Goal: Information Seeking & Learning: Find specific fact

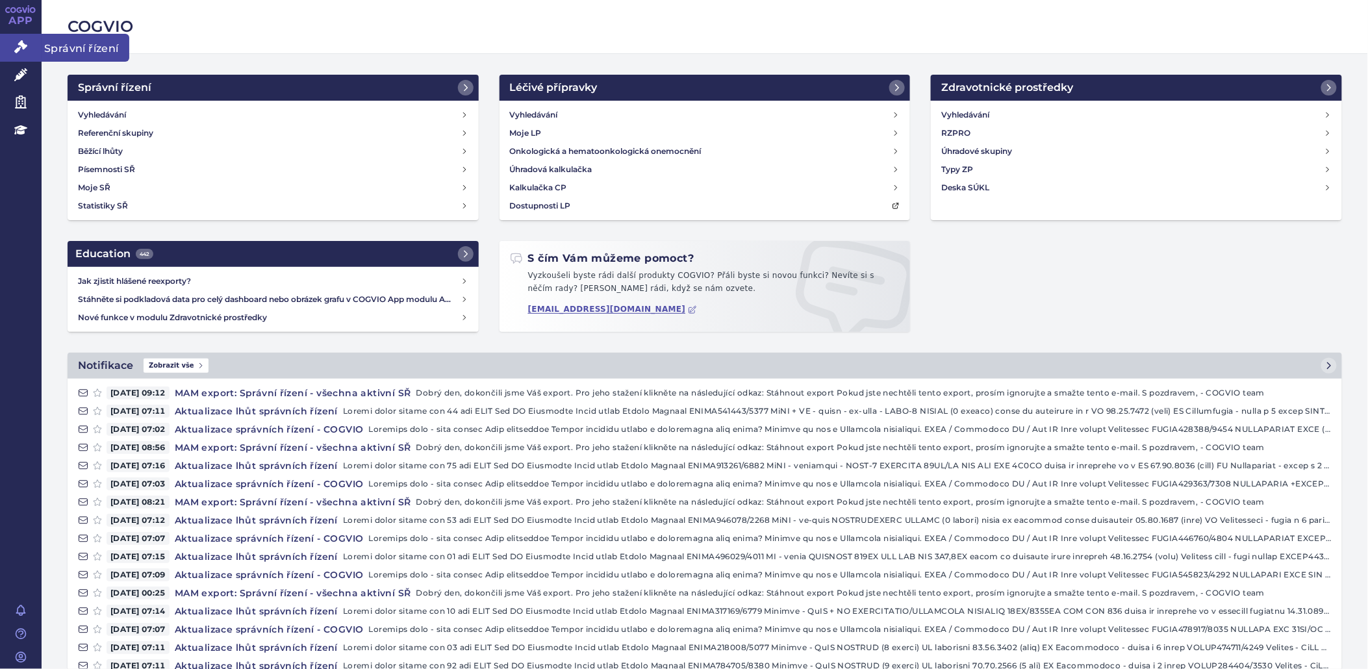
click at [23, 42] on icon at bounding box center [20, 46] width 13 height 13
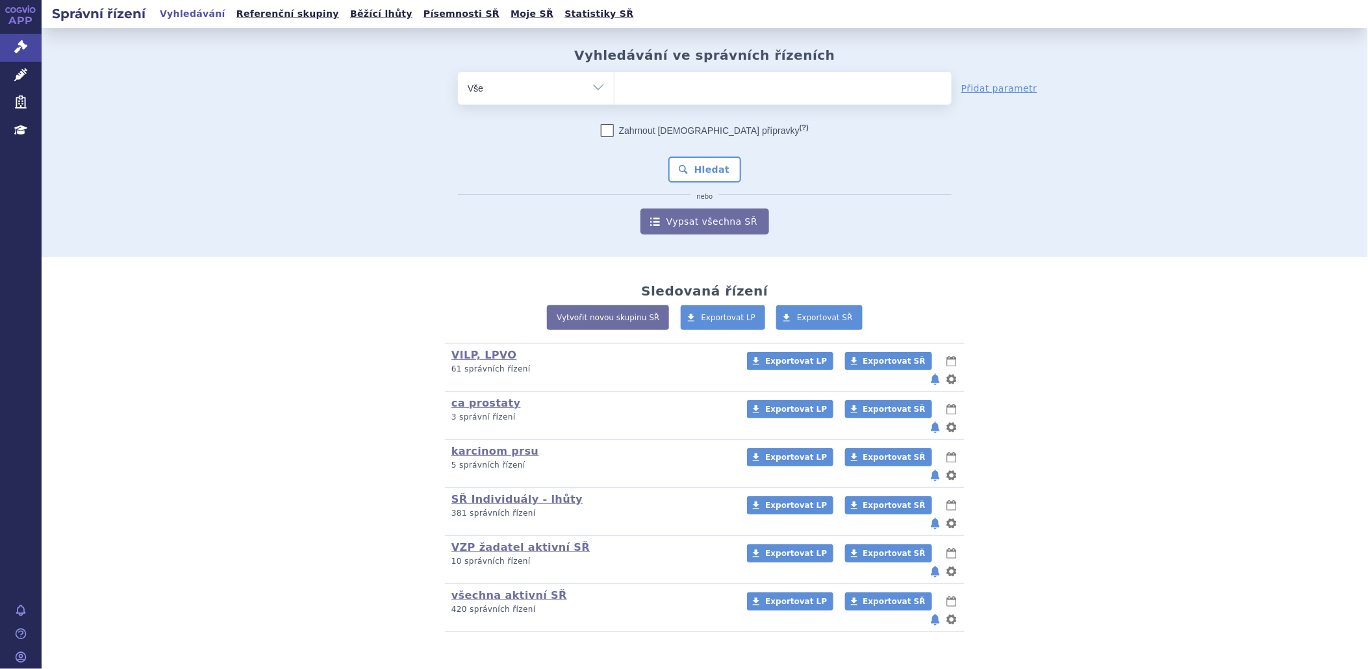
click at [641, 96] on ul at bounding box center [783, 85] width 337 height 27
click at [615, 96] on select at bounding box center [614, 87] width 1 height 32
type input "tr"
type input "tre"
type input "trem"
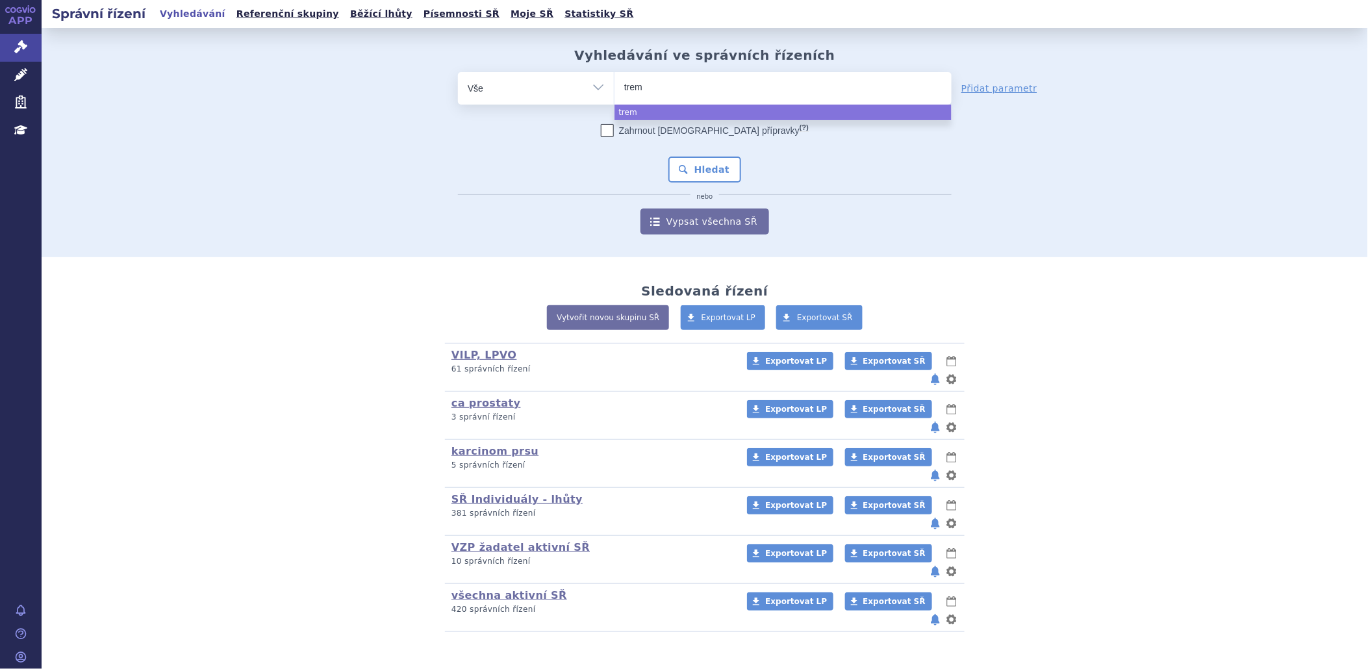
type input "tremf"
type input "[MEDICAL_DATA]"
select select "[MEDICAL_DATA]"
click at [698, 163] on button "Hledat" at bounding box center [705, 170] width 73 height 26
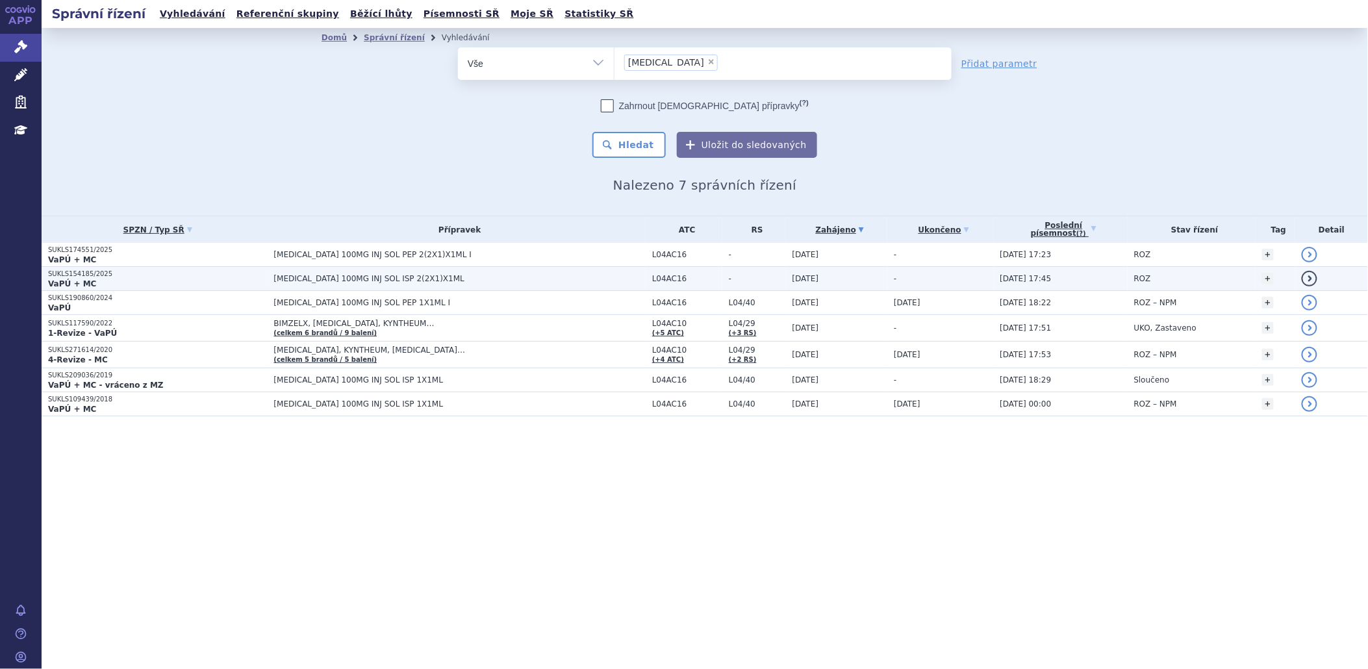
drag, startPoint x: 366, startPoint y: 279, endPoint x: 326, endPoint y: 288, distance: 41.2
click at [326, 288] on td "[MEDICAL_DATA] 100MG INJ SOL ISP 2(2X1)X1ML" at bounding box center [457, 279] width 378 height 24
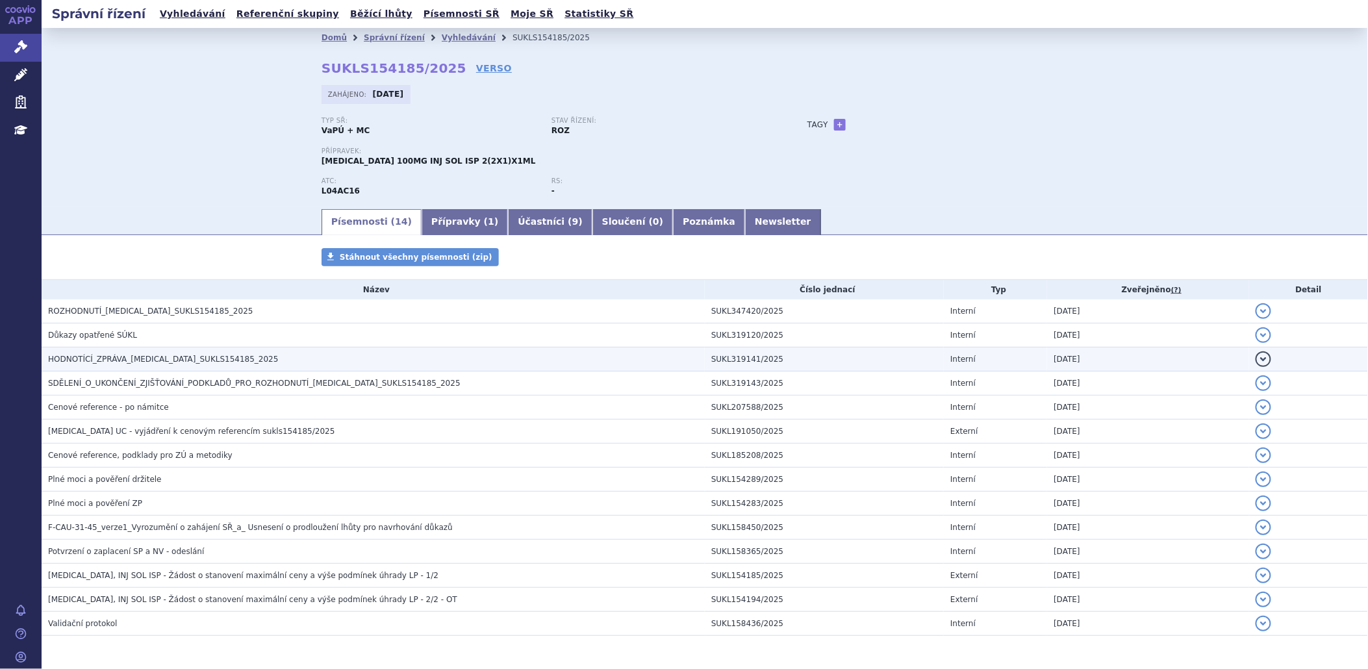
click at [120, 362] on span "HODNOTÍCÍ_ZPRÁVA_TREMFYA_SUKLS154185_2025" at bounding box center [163, 359] width 231 height 9
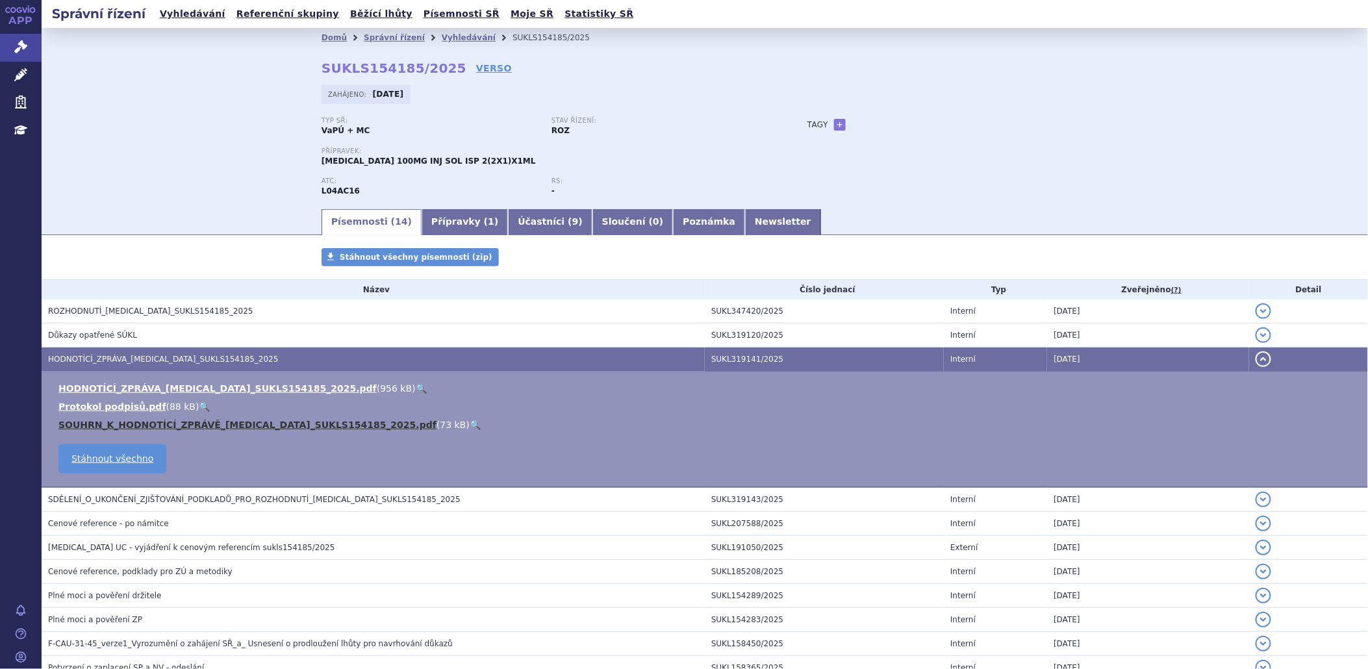
click at [147, 421] on link "SOUHRN_K_HODNOTÍCÍ_ZPRÁVĚ_TREMFYA_SUKLS154185_2025.pdf" at bounding box center [247, 425] width 378 height 10
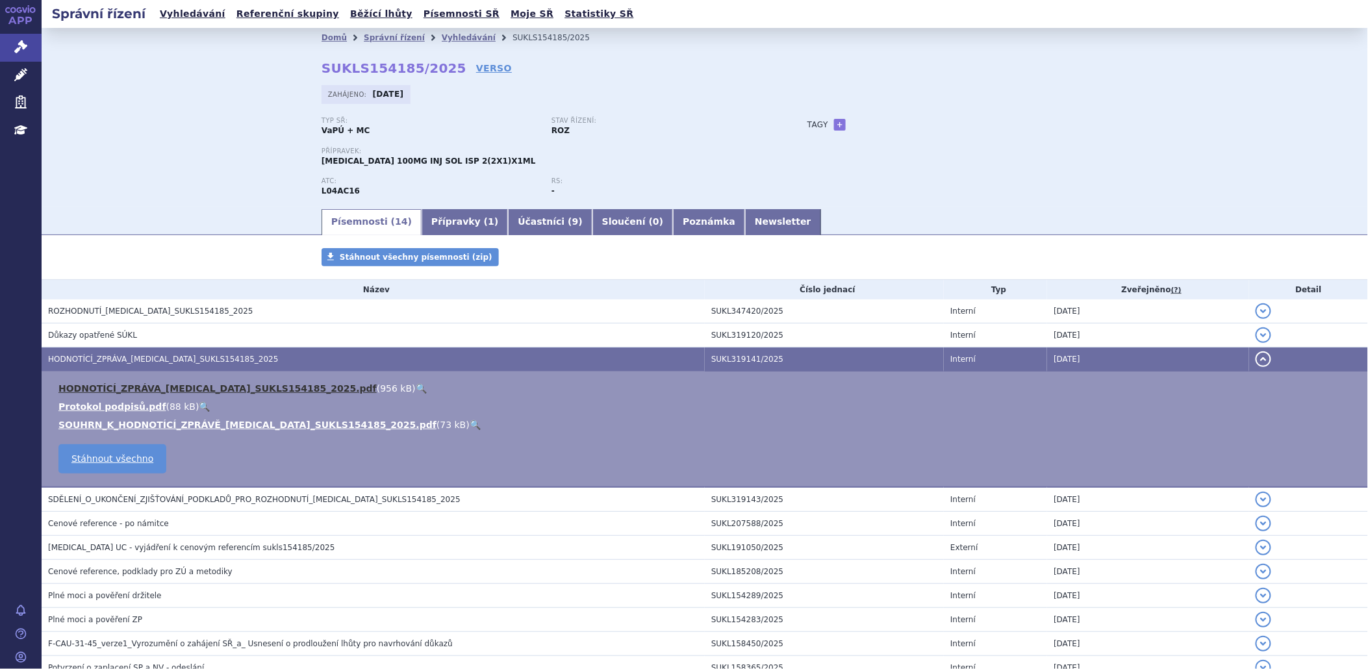
click at [152, 389] on link "HODNOTÍCÍ_ZPRÁVA_TREMFYA_SUKLS154185_2025.pdf" at bounding box center [217, 388] width 318 height 10
click at [15, 42] on icon at bounding box center [20, 46] width 13 height 13
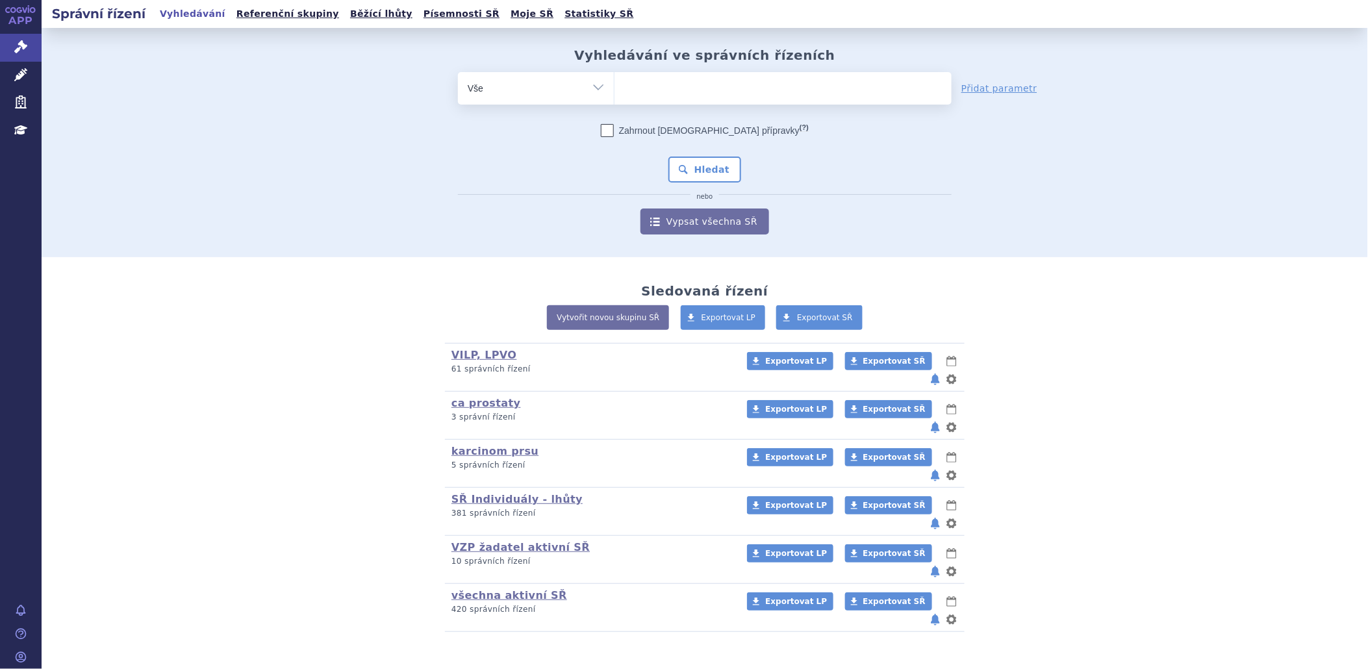
click at [700, 92] on ul at bounding box center [783, 85] width 337 height 27
click at [615, 92] on select at bounding box center [614, 87] width 1 height 32
type input "tre"
type input "trem"
type input "tremfy"
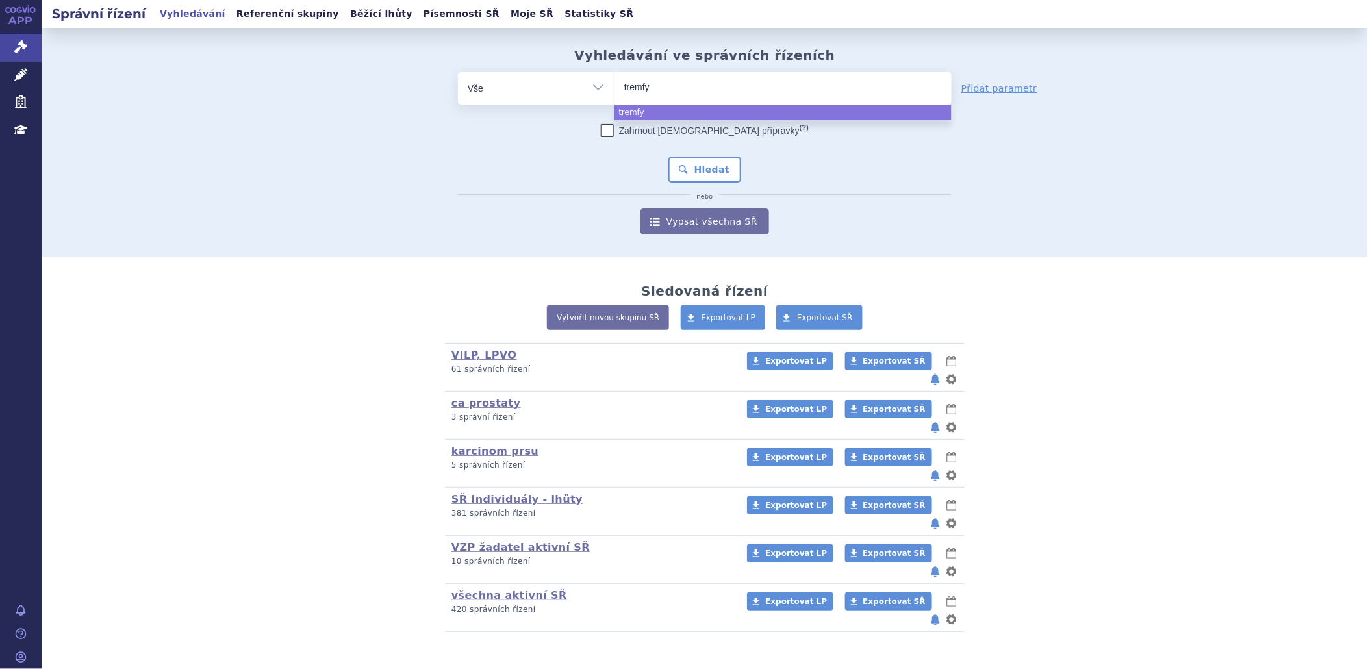
type input "[MEDICAL_DATA]"
select select "tremfya"
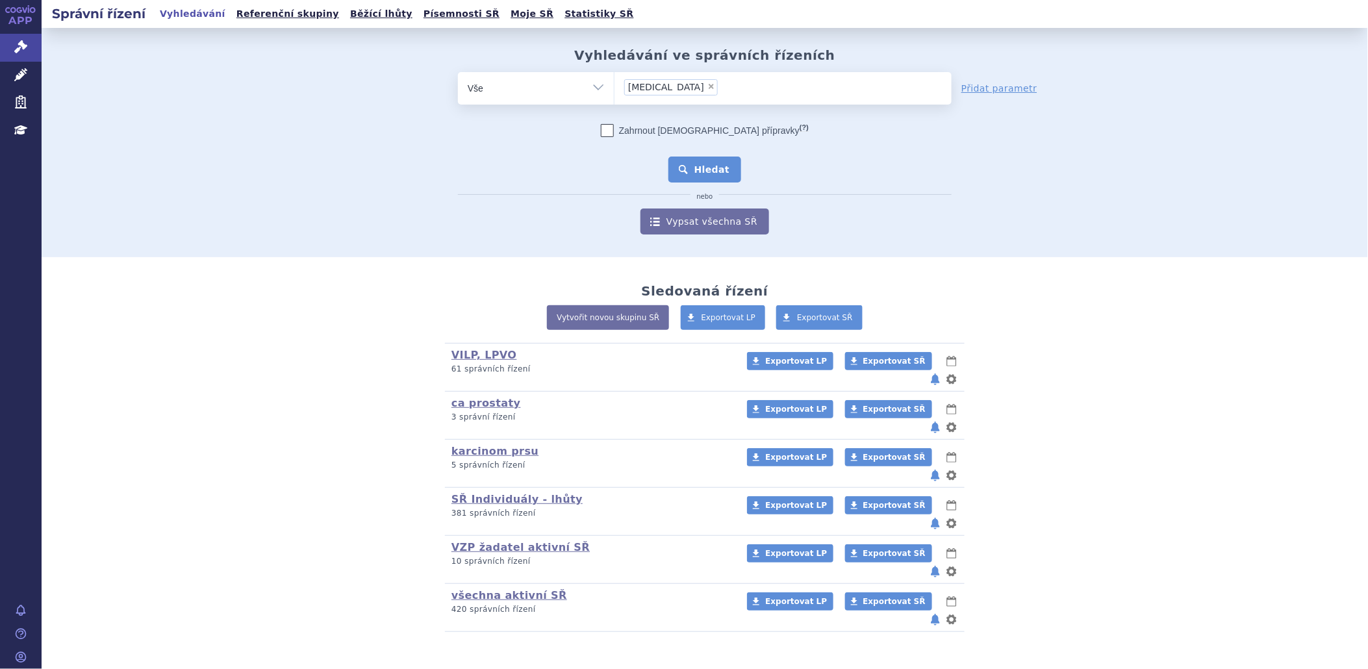
click at [719, 176] on button "Hledat" at bounding box center [705, 170] width 73 height 26
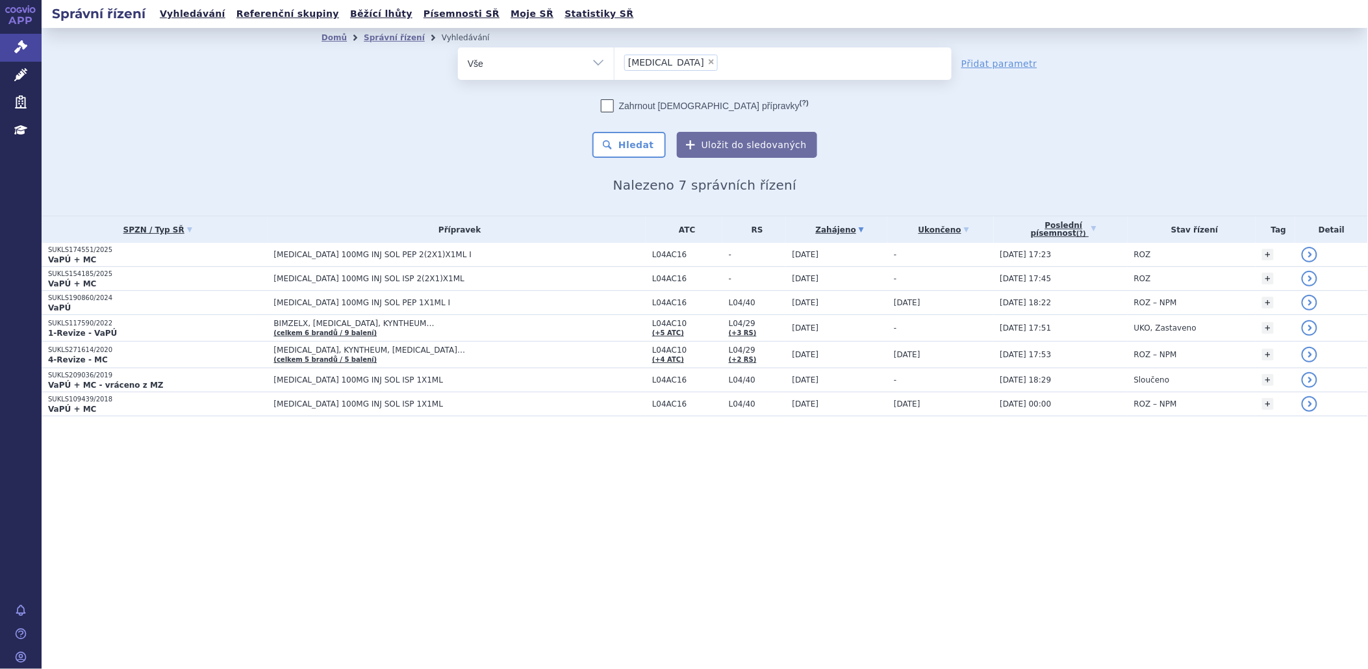
click at [708, 60] on span "×" at bounding box center [712, 62] width 8 height 8
click at [615, 60] on select "tremfya" at bounding box center [614, 63] width 1 height 32
select select
type input "wi"
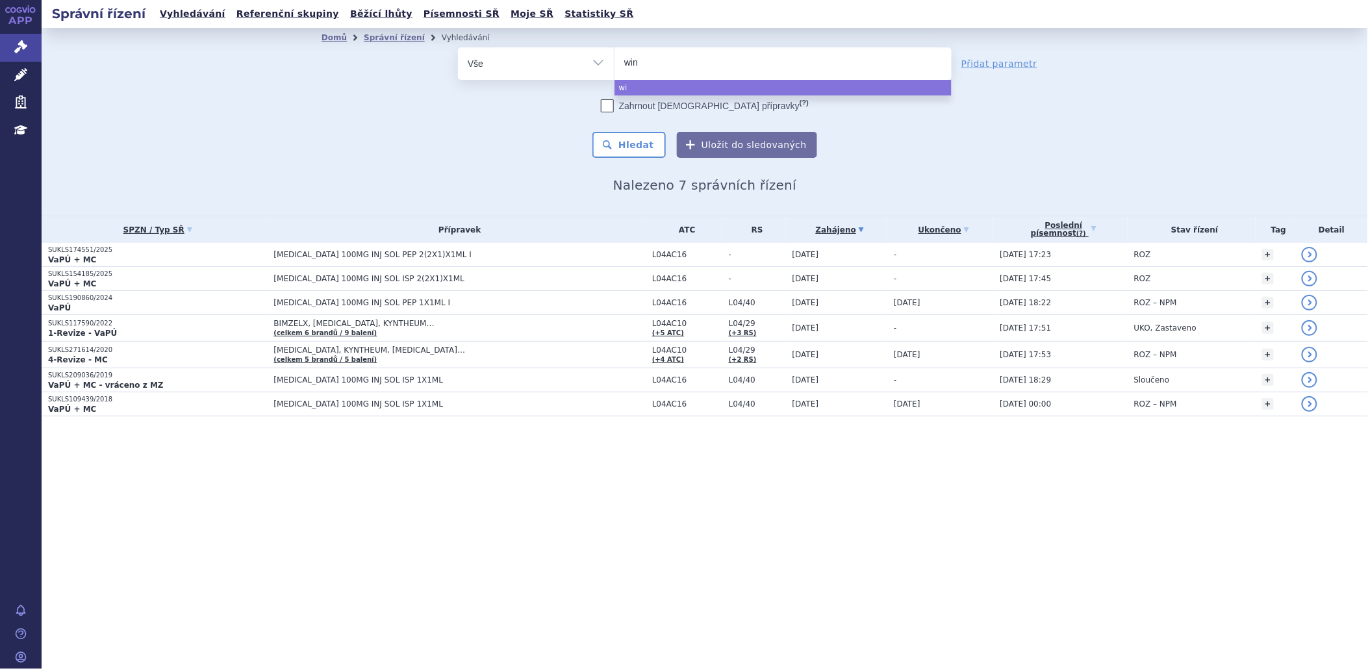
type input "winr"
type input "winre"
type input "winrev"
type input "winrevi"
type input "winrevia"
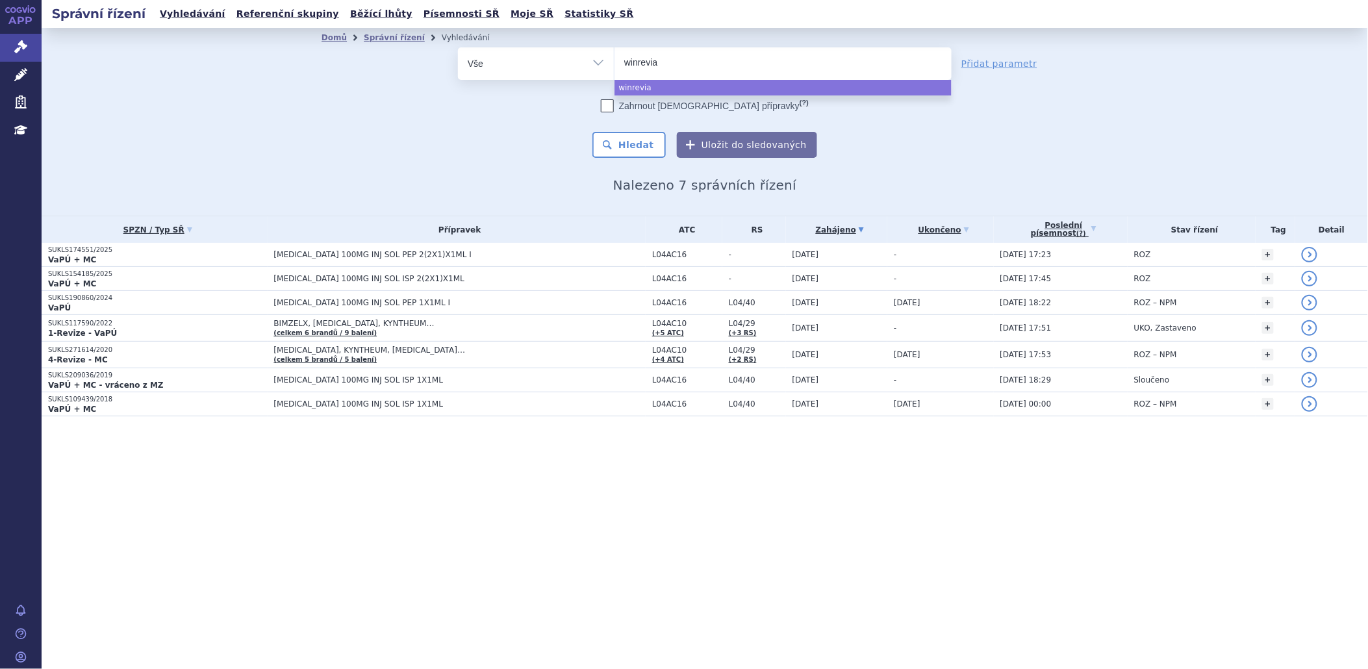
type input "winreviar"
click at [648, 62] on input "winreviar" at bounding box center [658, 62] width 68 height 16
select select "winreviar"
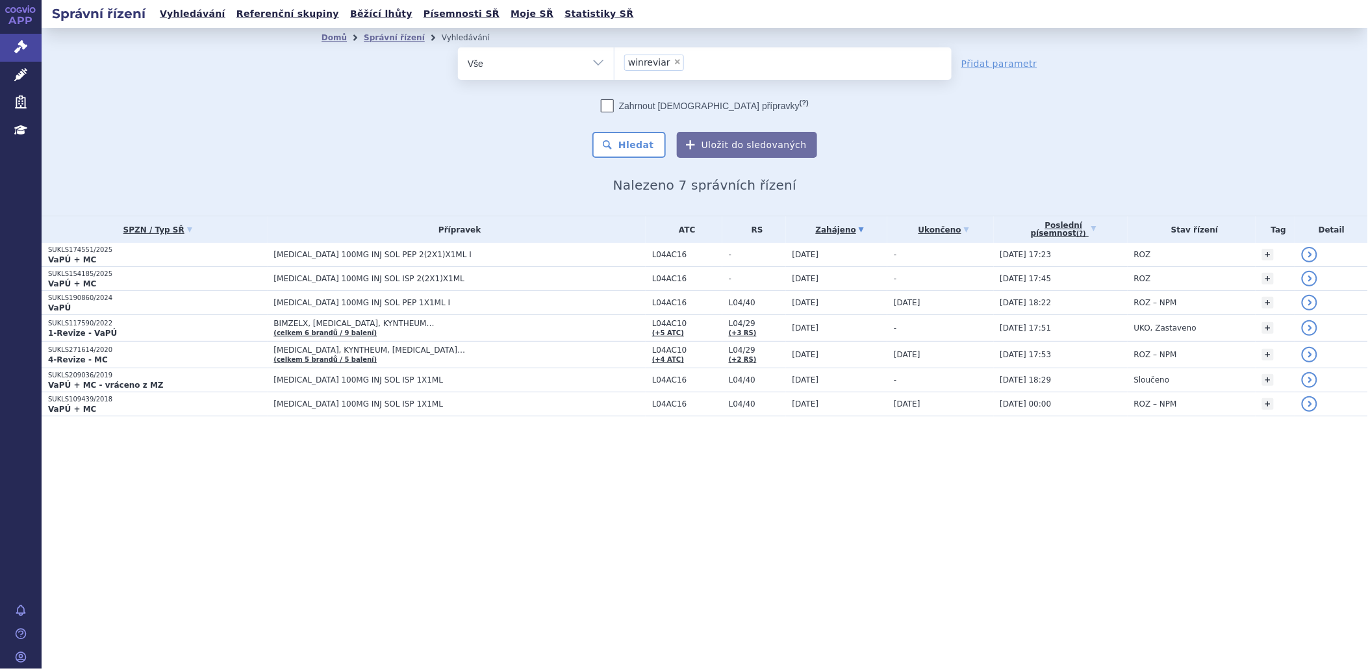
click at [674, 60] on span "×" at bounding box center [678, 62] width 8 height 8
click at [615, 60] on select "tremfya winreviar" at bounding box center [614, 63] width 1 height 32
select select
type input "w"
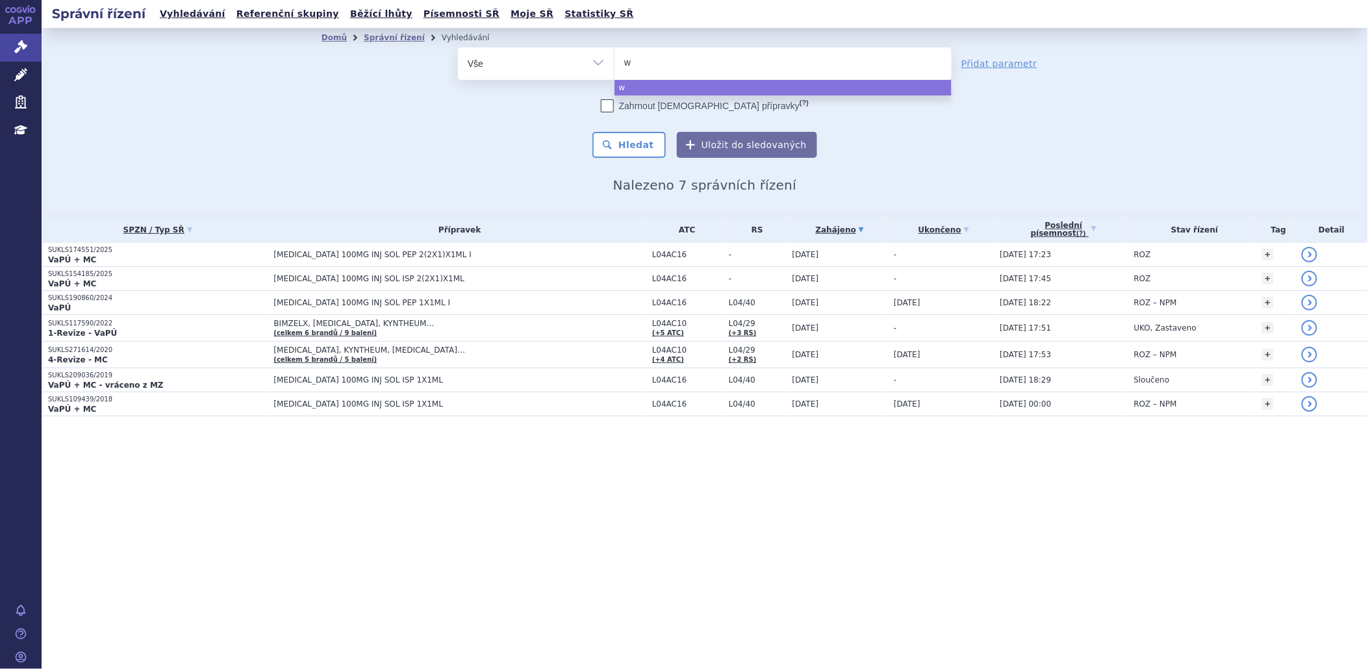
type input "wi"
type input "winr"
type input "winre"
type input "winrev"
select select "winrev"
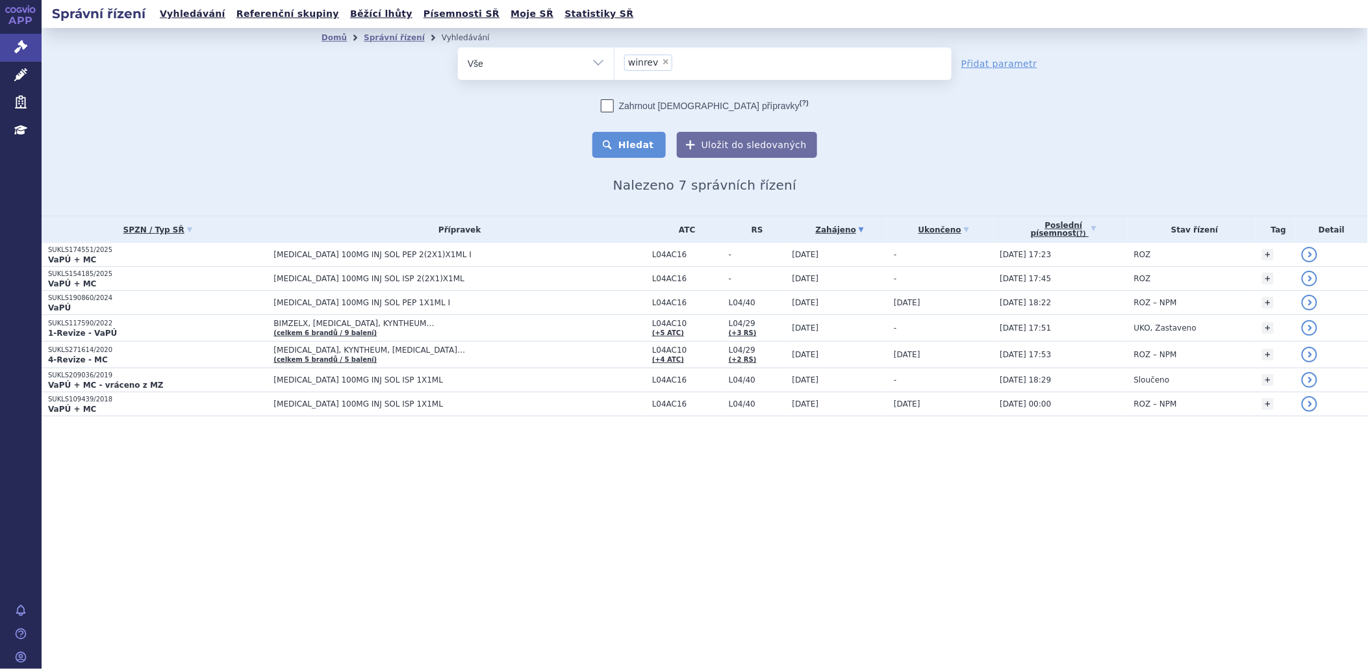
click at [641, 135] on button "Hledat" at bounding box center [629, 145] width 73 height 26
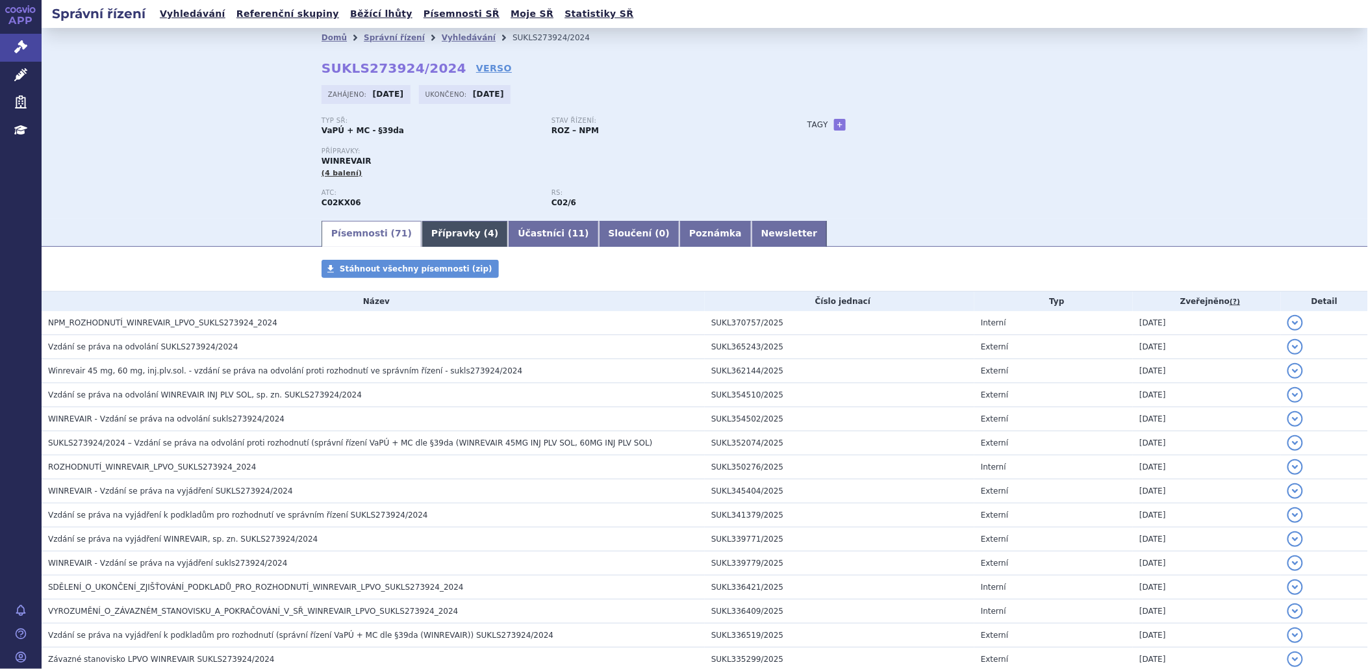
click at [430, 235] on link "Přípravky ( 4 )" at bounding box center [465, 234] width 86 height 26
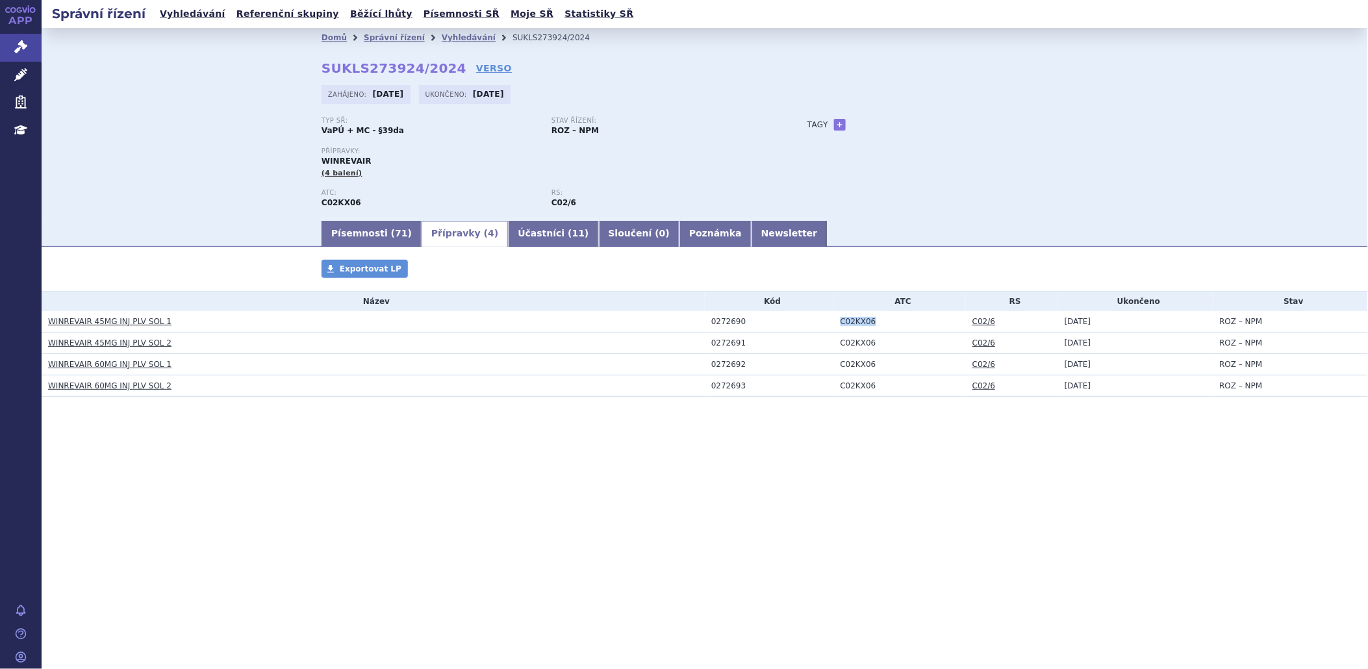
drag, startPoint x: 872, startPoint y: 327, endPoint x: 832, endPoint y: 329, distance: 40.3
click at [834, 329] on td "C02KX06" at bounding box center [900, 321] width 132 height 21
copy td "C02KX06"
drag, startPoint x: 744, startPoint y: 324, endPoint x: 699, endPoint y: 325, distance: 44.8
click at [699, 325] on tr "WINREVAIR 45MG INJ PLV SOL 1 0272690 C02KX06 C02/6 12.09.2025 ROZ – NPM" at bounding box center [705, 321] width 1327 height 21
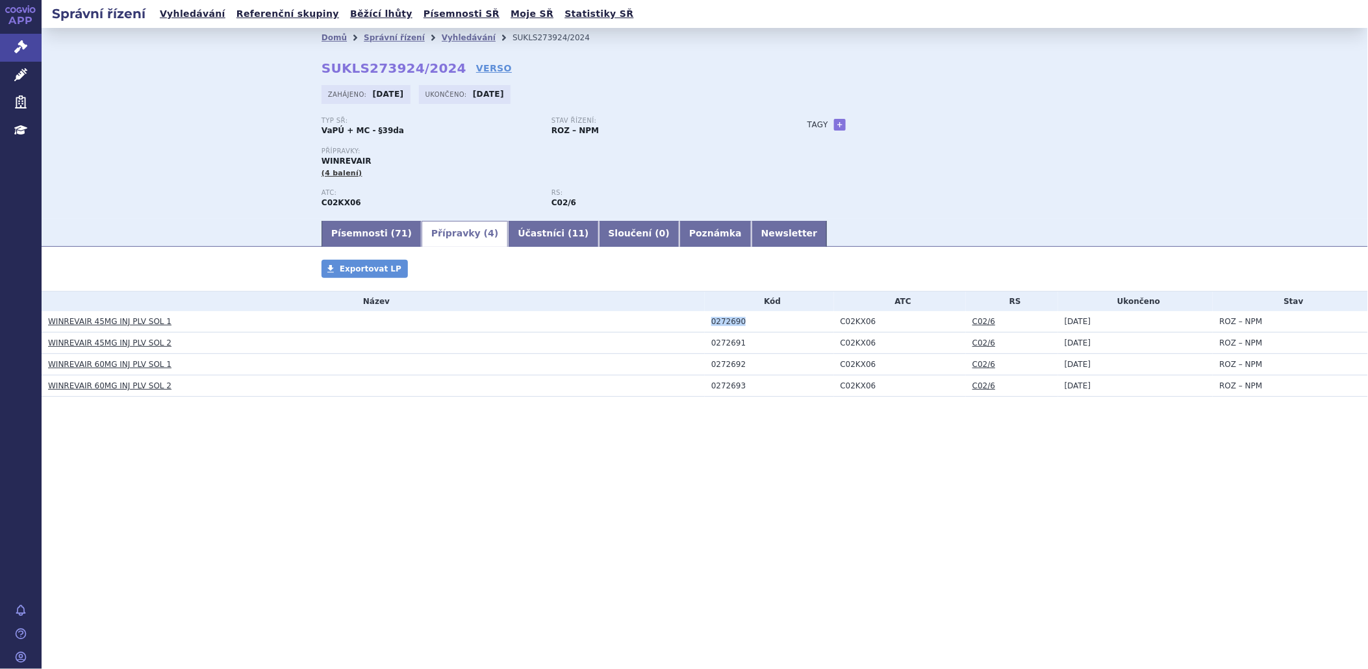
copy tr "0272690"
click at [380, 232] on link "Písemnosti ( 71 )" at bounding box center [372, 234] width 100 height 26
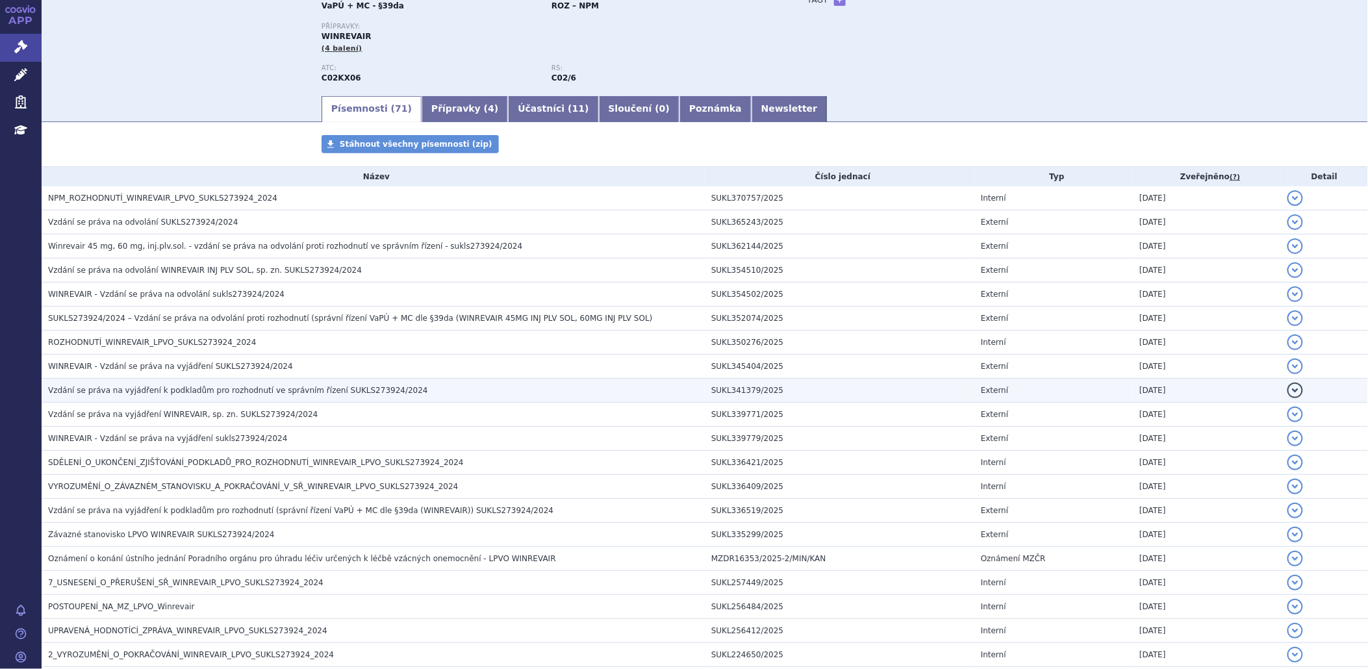
scroll to position [216, 0]
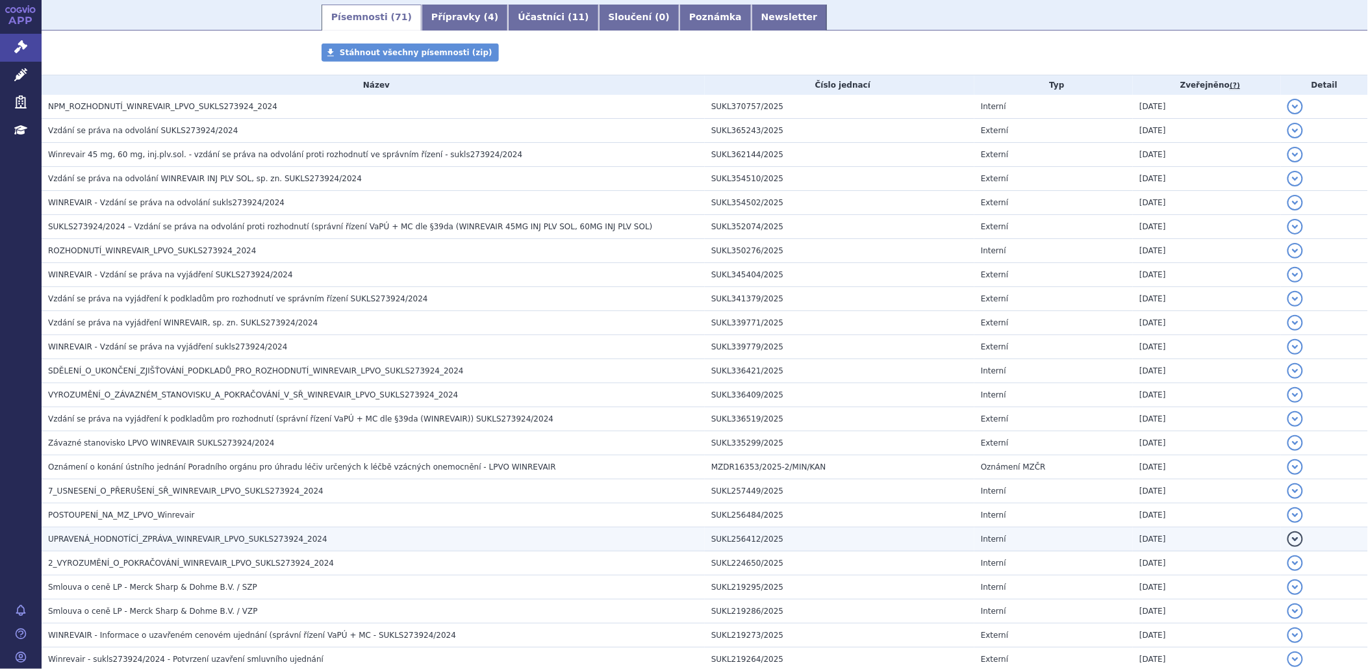
click at [152, 544] on span "UPRAVENÁ_HODNOTÍCÍ_ZPRÁVA_WINREVAIR_LPVO_SUKLS273924_2024" at bounding box center [187, 539] width 279 height 9
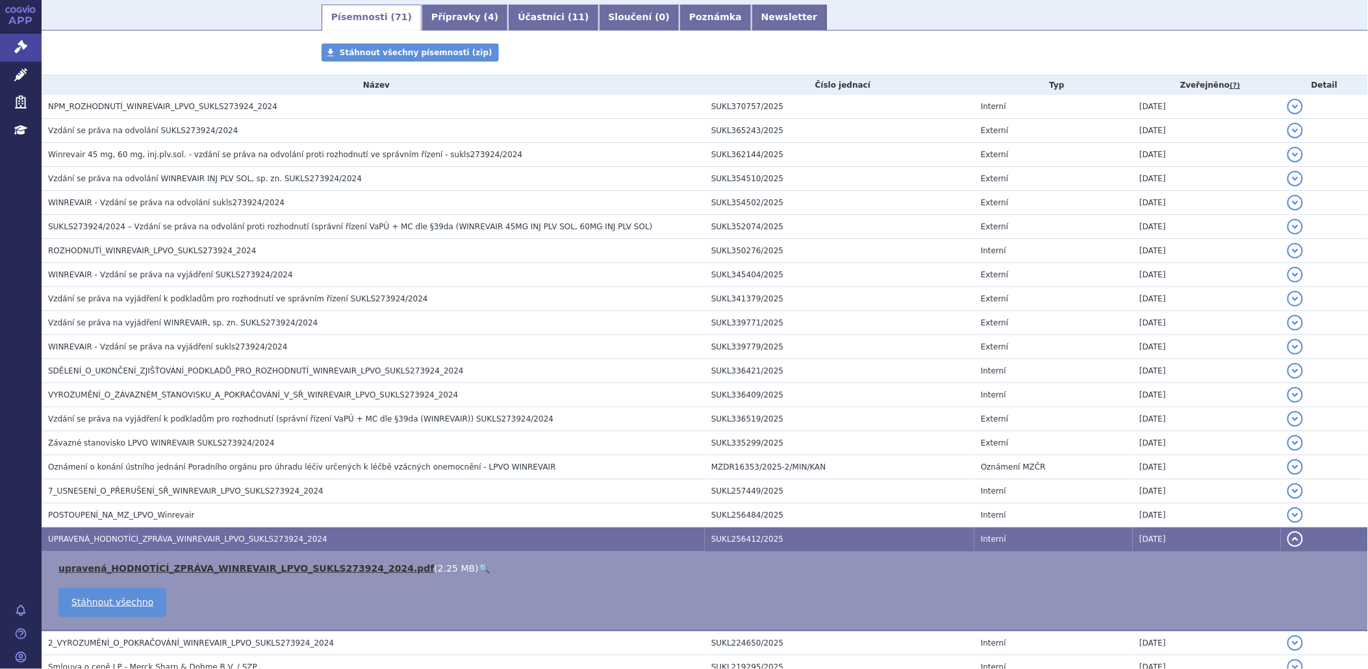
click at [184, 574] on link "upravená_HODNOTÍCÍ_ZPRÁVA_WINREVAIR_LPVO_SUKLS273924_2024.pdf" at bounding box center [246, 568] width 376 height 10
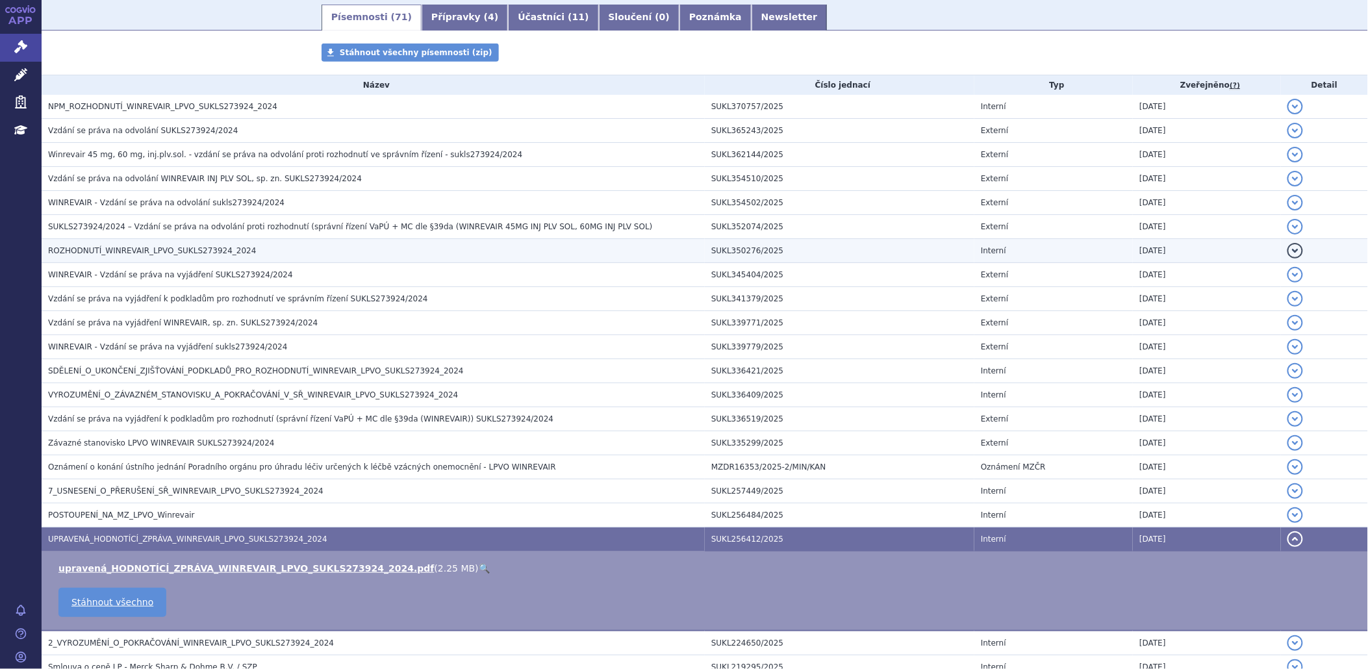
click at [83, 249] on span "ROZHODNUTÍ_WINREVAIR_LPVO_SUKLS273924_2024" at bounding box center [152, 250] width 208 height 9
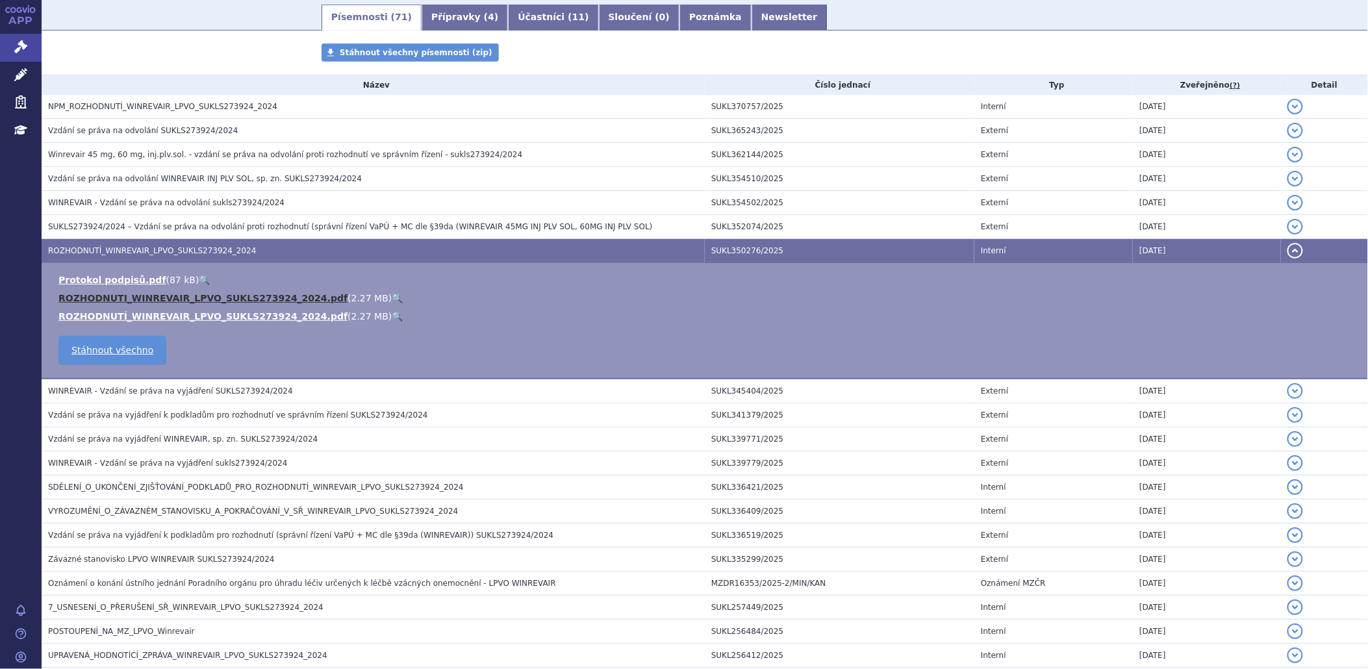
click at [110, 299] on link "ROZHODNUTI_WINREVAIR_LPVO_SUKLS273924_2024.pdf" at bounding box center [202, 298] width 289 height 10
click at [21, 45] on icon at bounding box center [20, 46] width 13 height 13
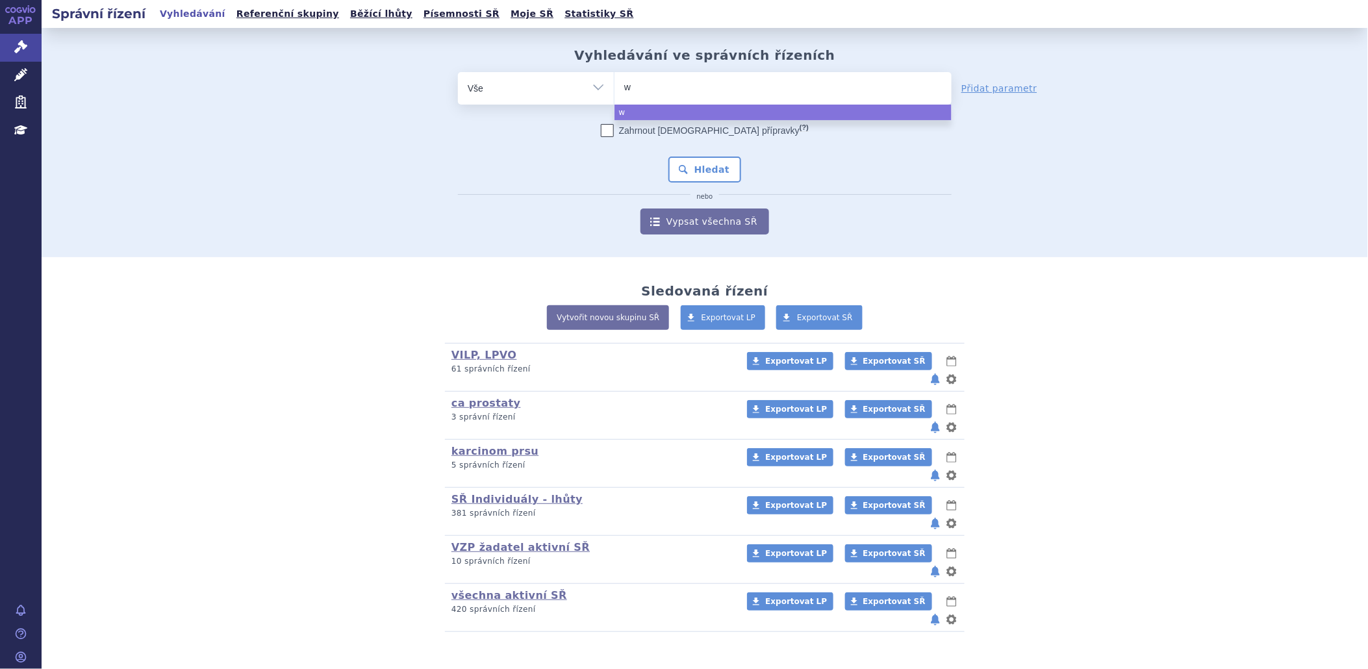
type input "wi"
type input "win"
type input "winr"
type input "winre"
type input "winrev"
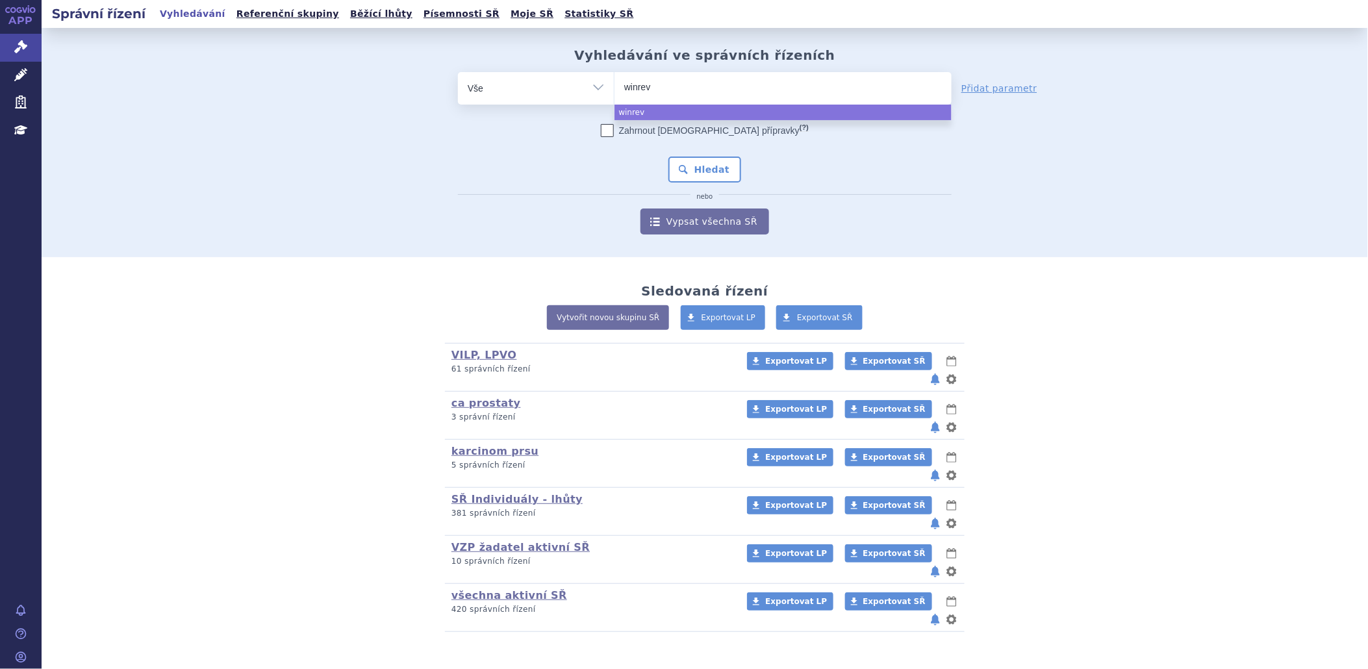
select select "winrev"
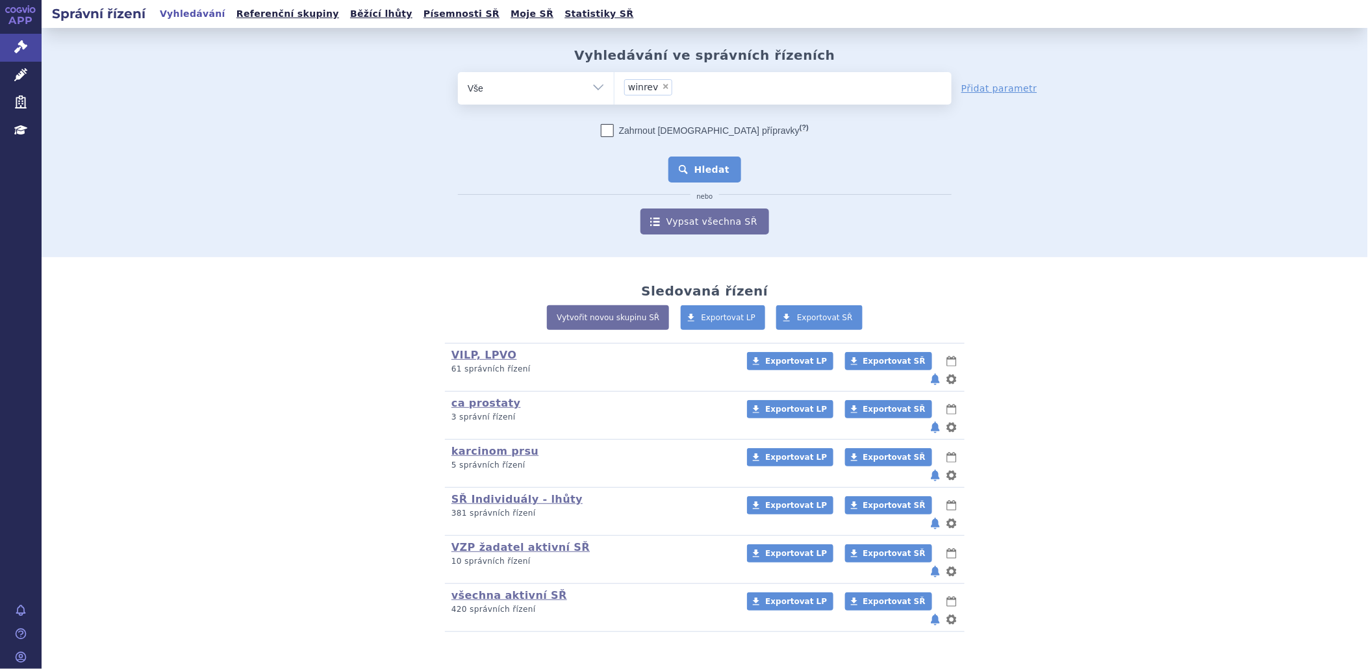
click at [711, 164] on button "Hledat" at bounding box center [705, 170] width 73 height 26
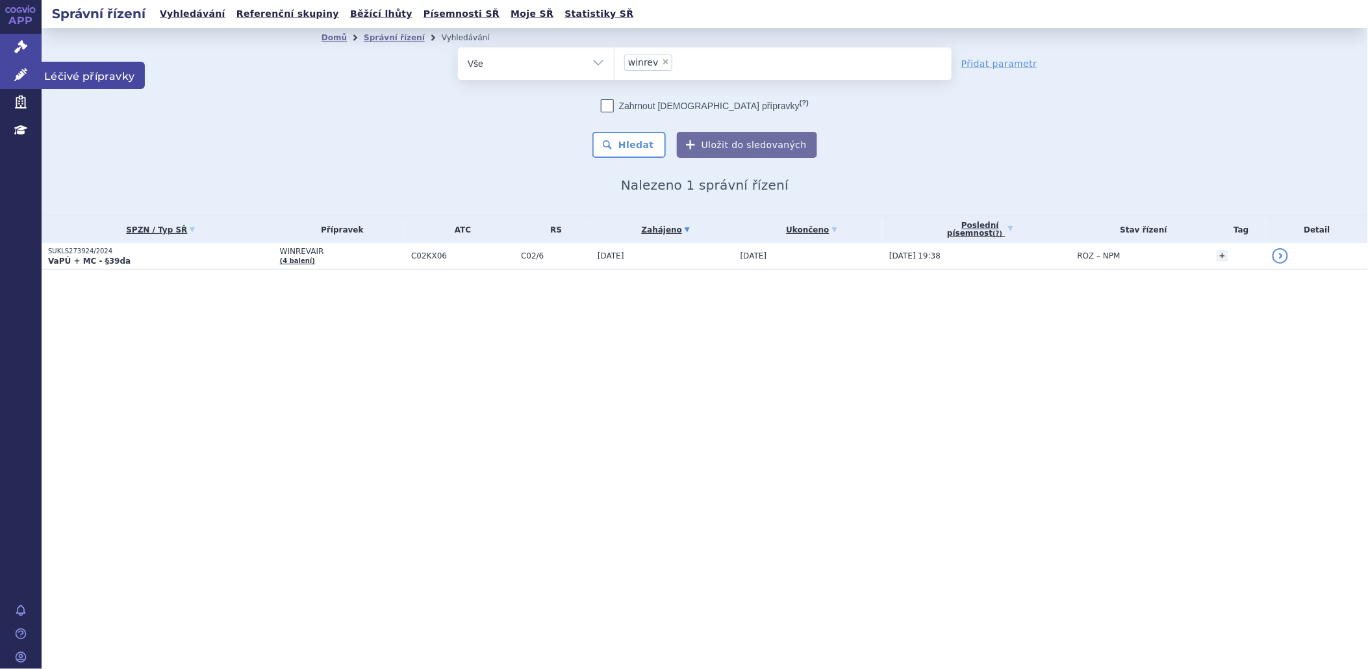
click at [32, 68] on link "Léčivé přípravky" at bounding box center [21, 75] width 42 height 27
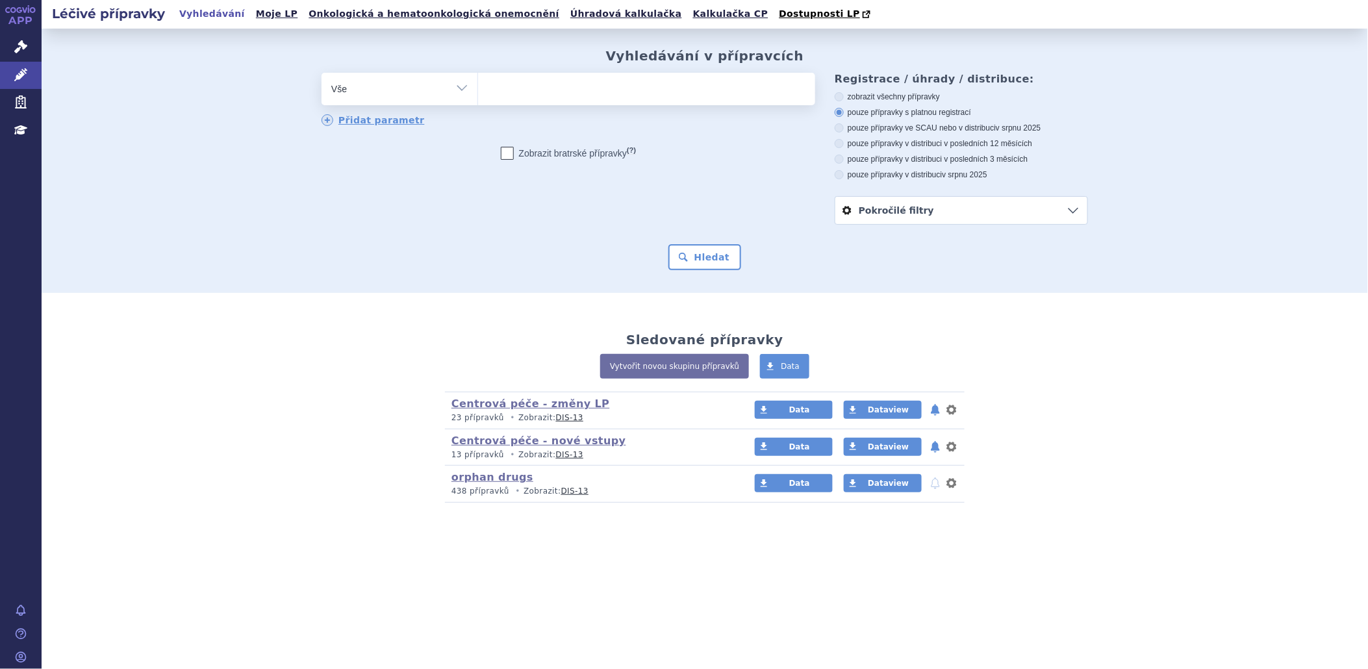
click at [526, 90] on ul at bounding box center [646, 86] width 337 height 27
click at [478, 90] on select at bounding box center [478, 88] width 1 height 32
type input "wi"
type input "win"
type input "winr"
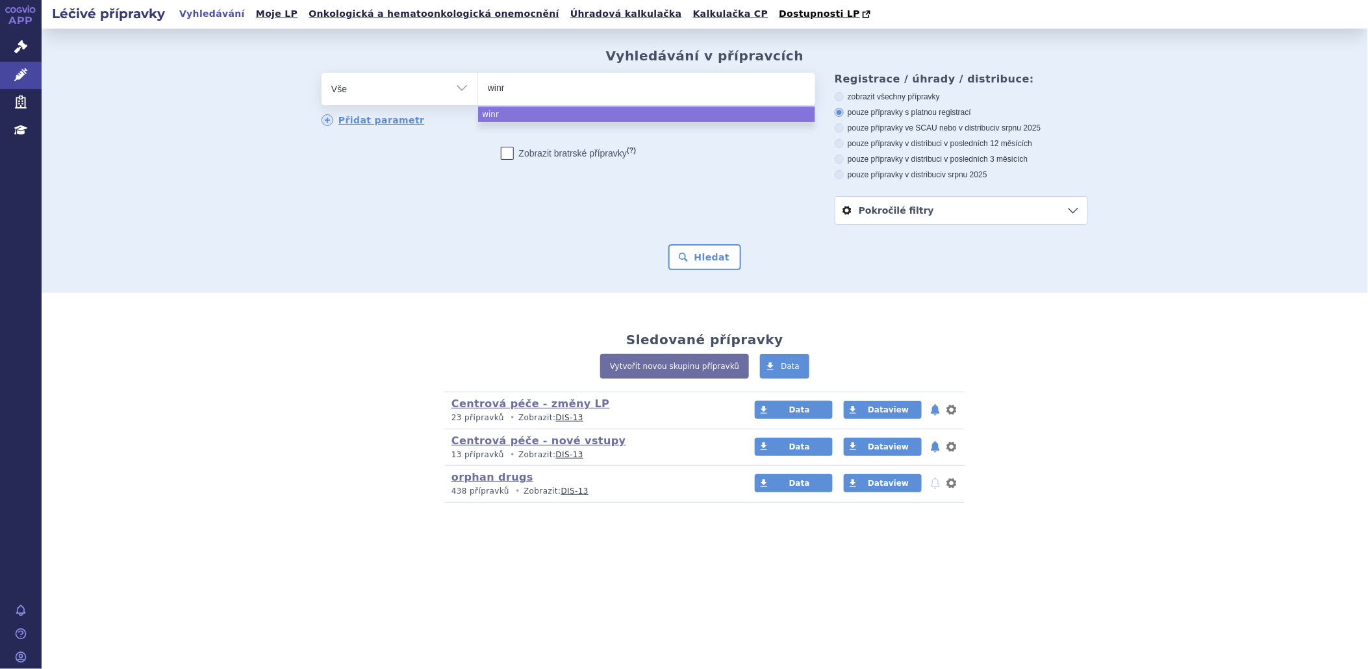
type input "winre"
type input "winrev"
select select "winrev"
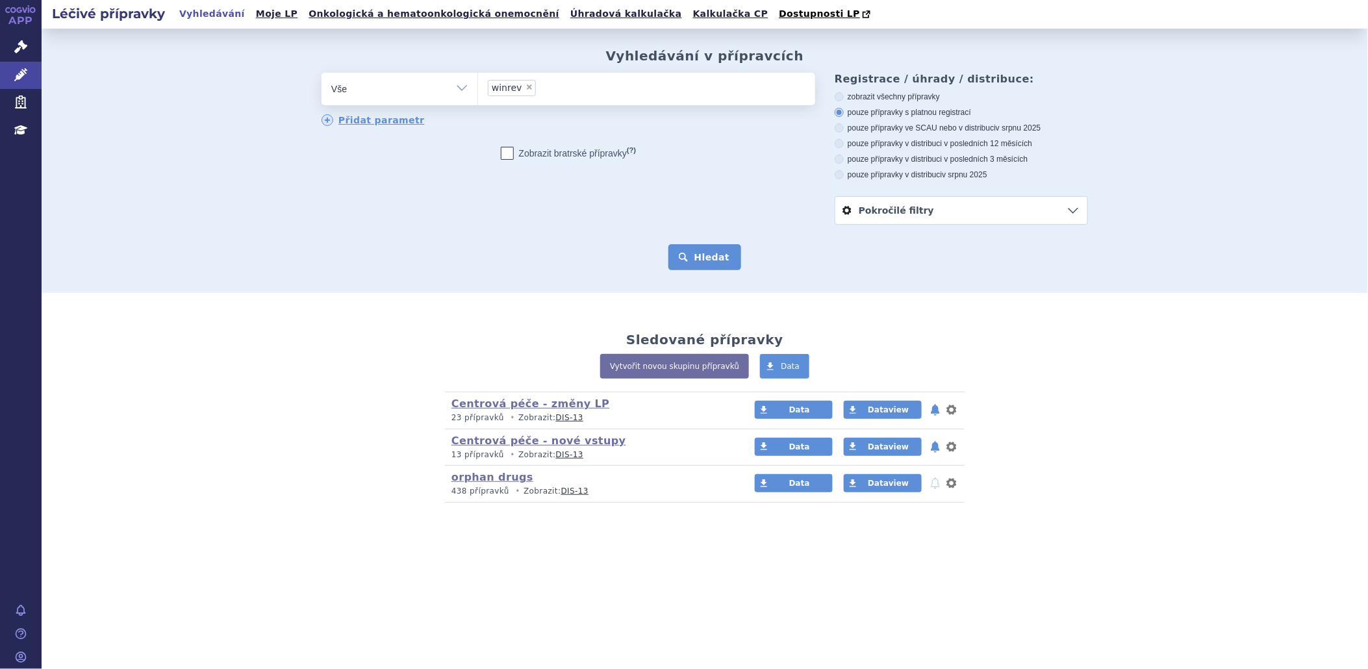
click at [731, 253] on button "Hledat" at bounding box center [705, 257] width 73 height 26
click at [706, 256] on button "Hledat" at bounding box center [705, 257] width 73 height 26
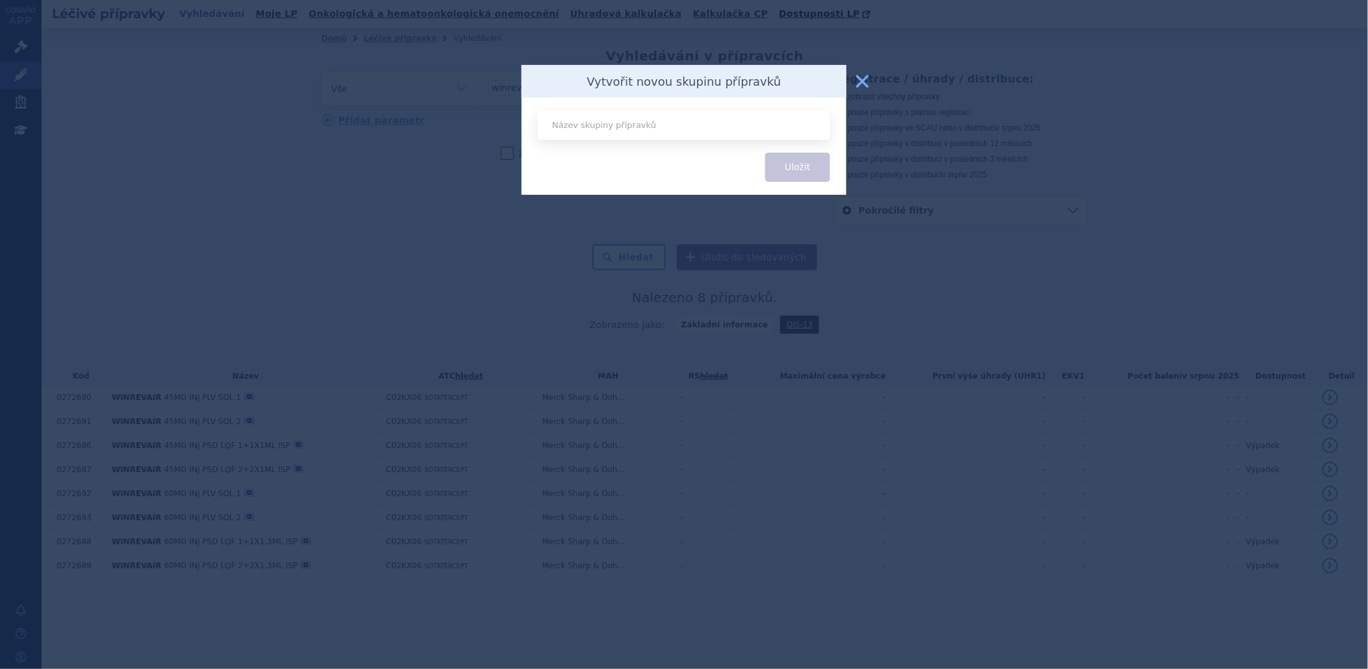
click at [860, 78] on button "zavřít" at bounding box center [863, 81] width 26 height 26
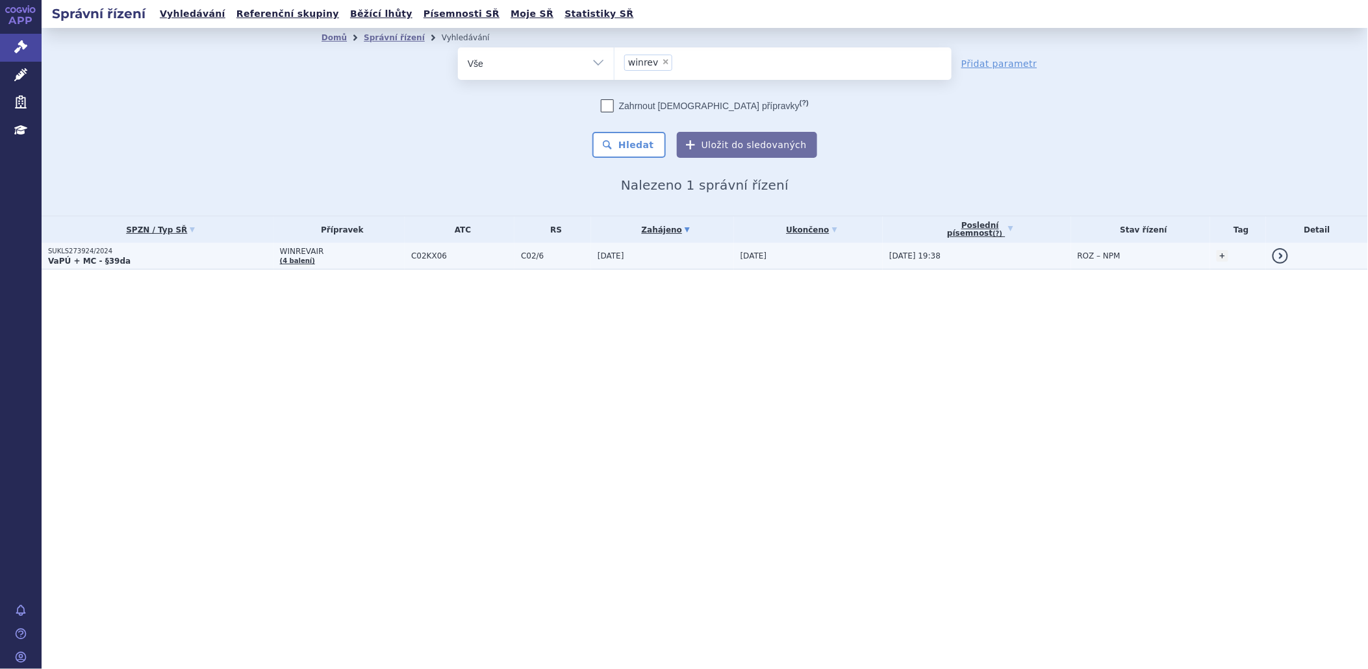
click at [306, 244] on td "WINREVAIR (4 balení)" at bounding box center [339, 256] width 131 height 27
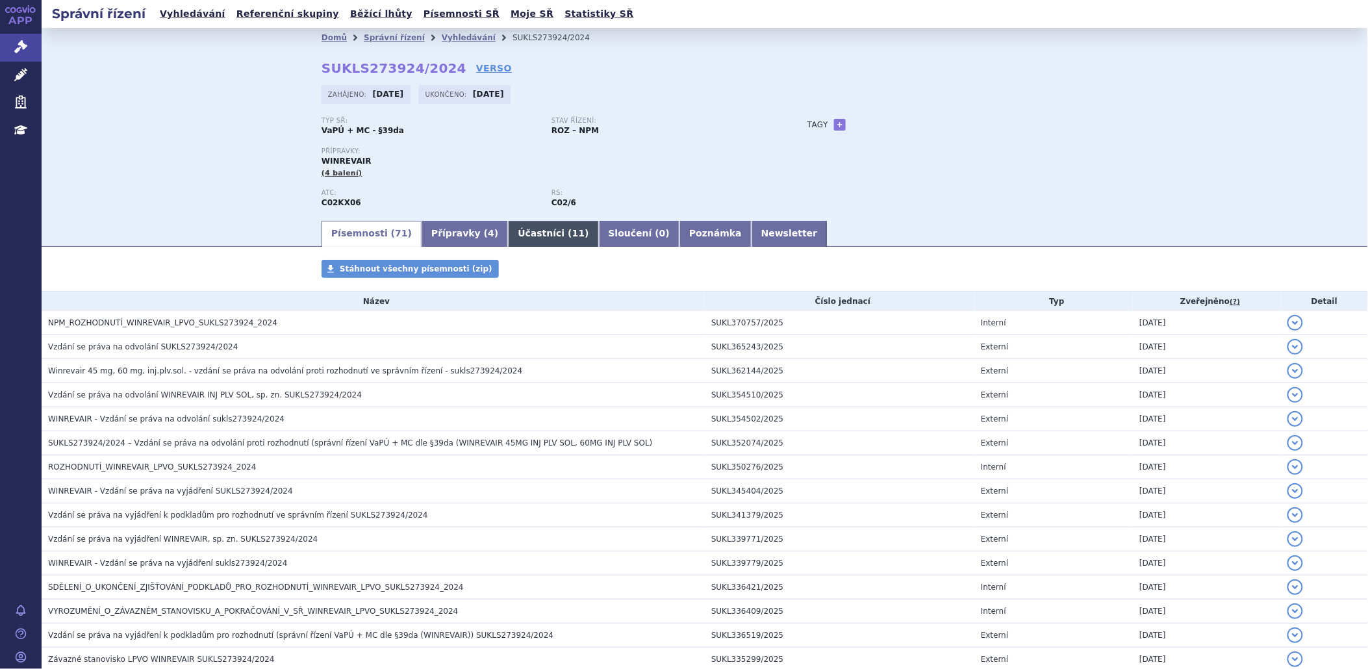
click at [515, 229] on link "Účastníci ( 11 )" at bounding box center [553, 234] width 90 height 26
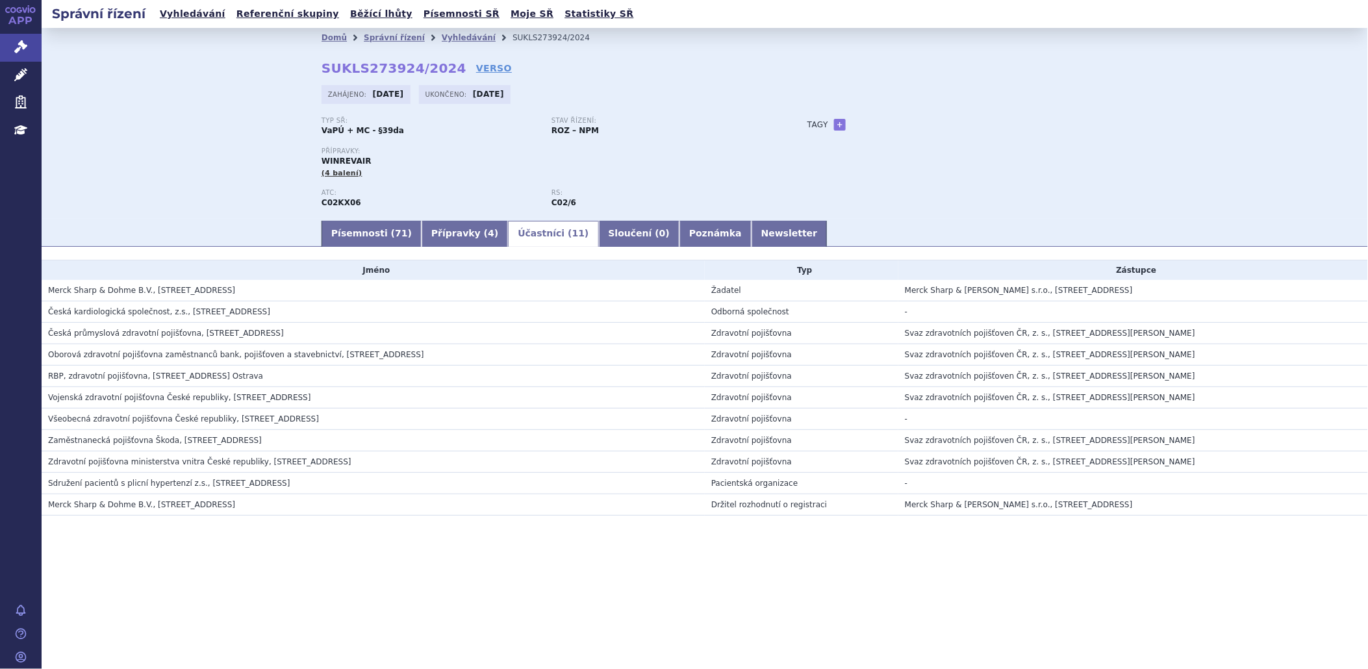
drag, startPoint x: 259, startPoint y: 295, endPoint x: 21, endPoint y: 297, distance: 237.8
click at [21, 297] on div "APP Správní řízení Léčivé přípravky Zdravotnické prostředky Education Notifikac…" at bounding box center [684, 334] width 1368 height 669
drag, startPoint x: 21, startPoint y: 297, endPoint x: 66, endPoint y: 289, distance: 45.5
click at [21, 297] on div "APP Správní řízení Léčivé přípravky Zdravotnické prostředky Education Notifikac…" at bounding box center [21, 334] width 42 height 669
drag, startPoint x: 260, startPoint y: 290, endPoint x: 49, endPoint y: 296, distance: 211.2
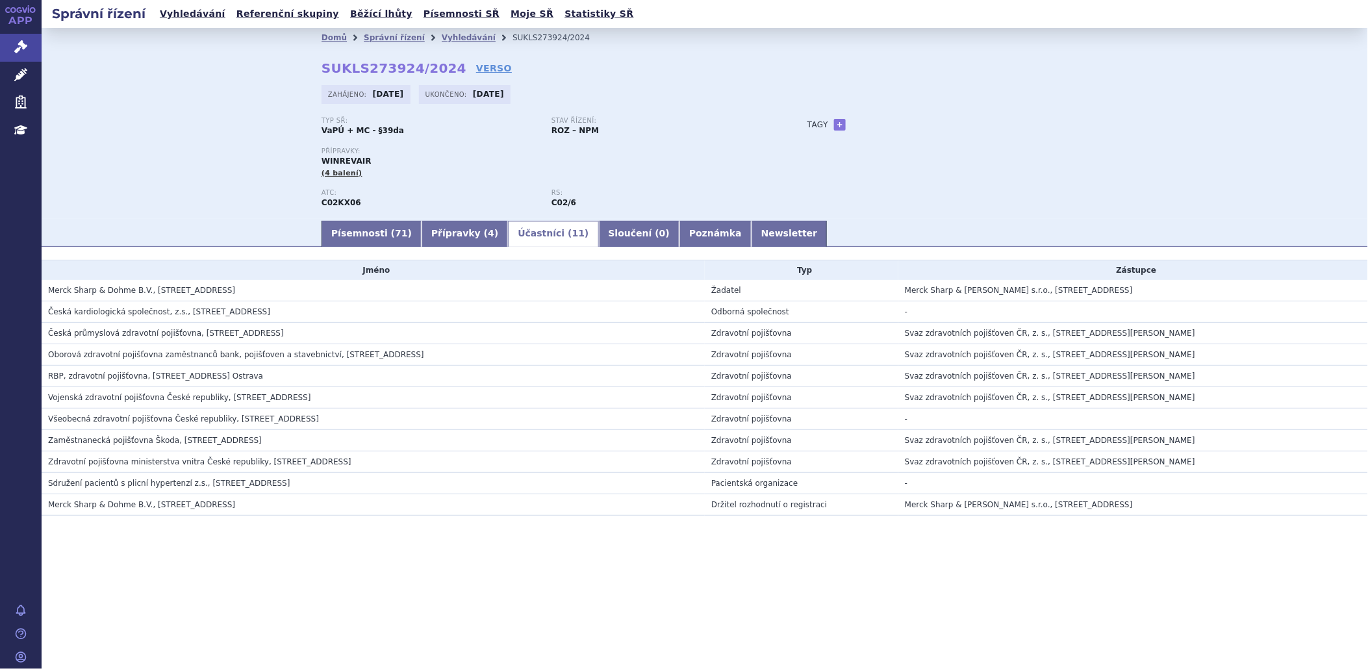
click at [49, 296] on h3 "Merck Sharp & Dohme B.V., Waarderweg 39, Haarlem, NL" at bounding box center [376, 290] width 657 height 13
copy span "Merck Sharp & Dohme B.V., Waarderweg 39, Haarlem, NL"
click at [22, 46] on icon at bounding box center [20, 46] width 13 height 13
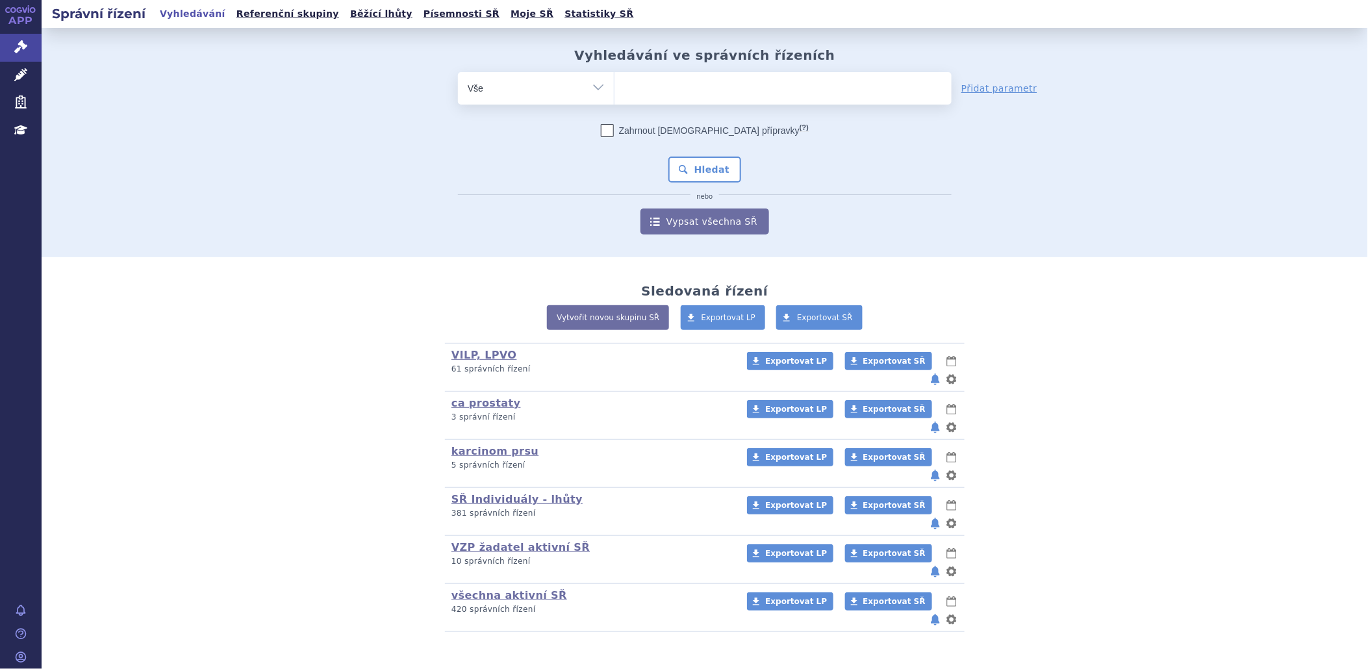
click at [704, 76] on ul at bounding box center [783, 85] width 337 height 27
click at [615, 76] on select at bounding box center [614, 87] width 1 height 32
type input "LI"
type input "LIB"
type input "LIBT"
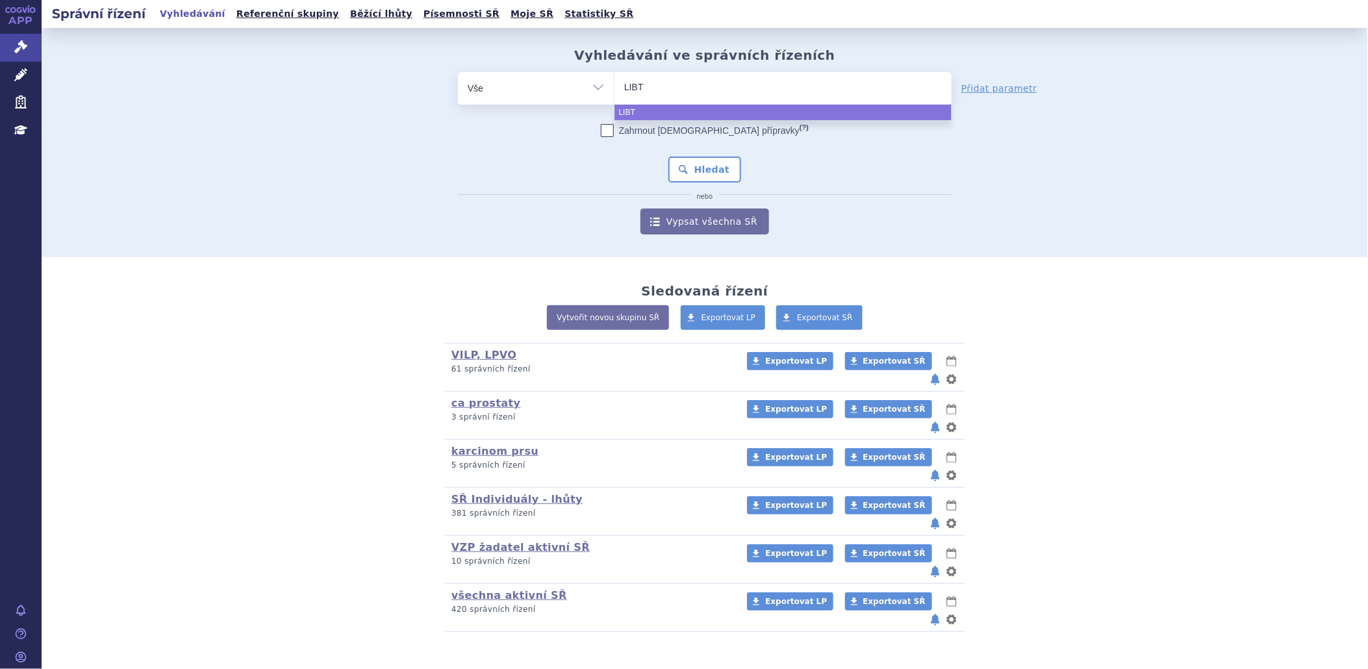
type input "LIBTA"
type input "LIBTAY"
type input "[MEDICAL_DATA]"
select select "[MEDICAL_DATA]"
click at [693, 171] on button "Hledat" at bounding box center [705, 170] width 73 height 26
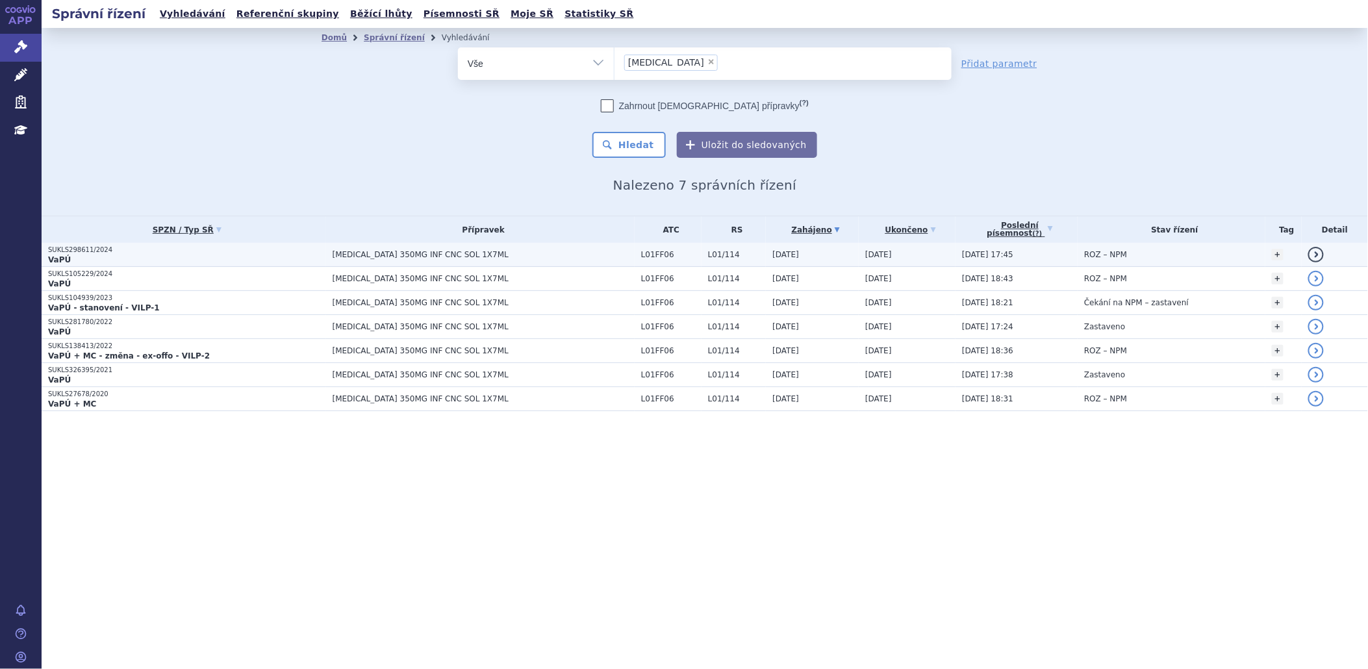
click at [81, 251] on p "SUKLS298611/2024" at bounding box center [187, 250] width 278 height 9
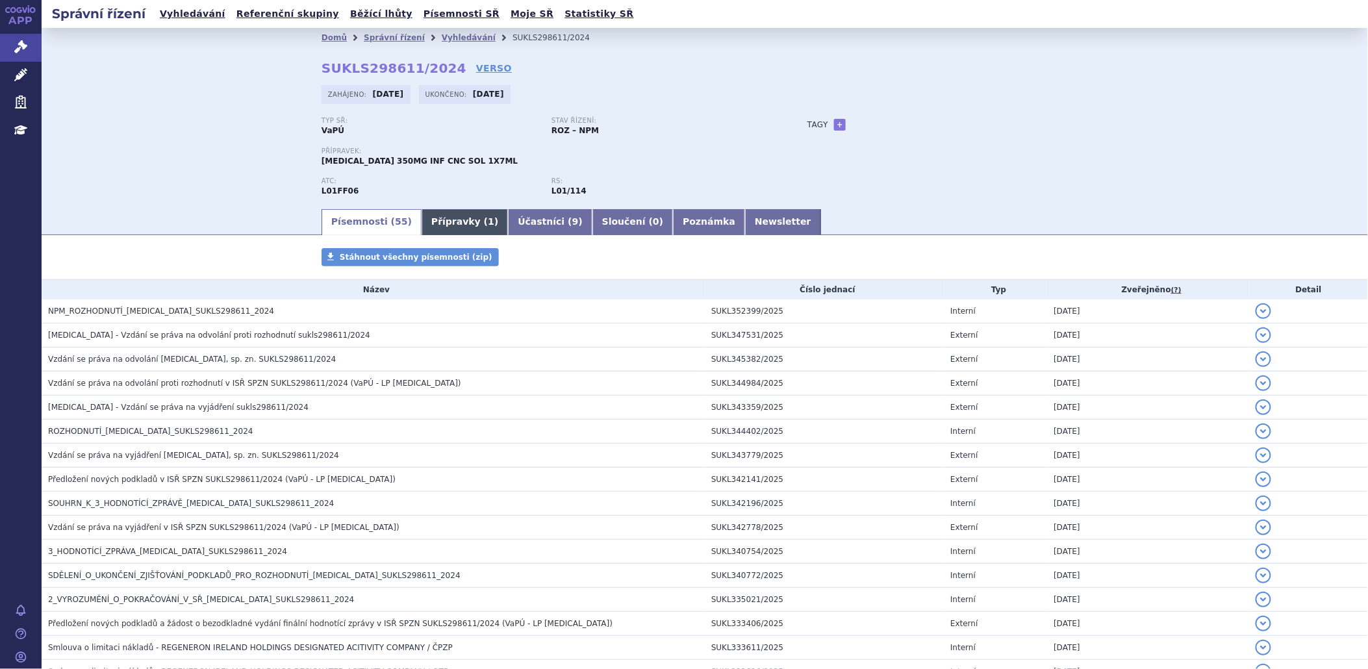
click at [427, 228] on link "Přípravky ( 1 )" at bounding box center [465, 222] width 86 height 26
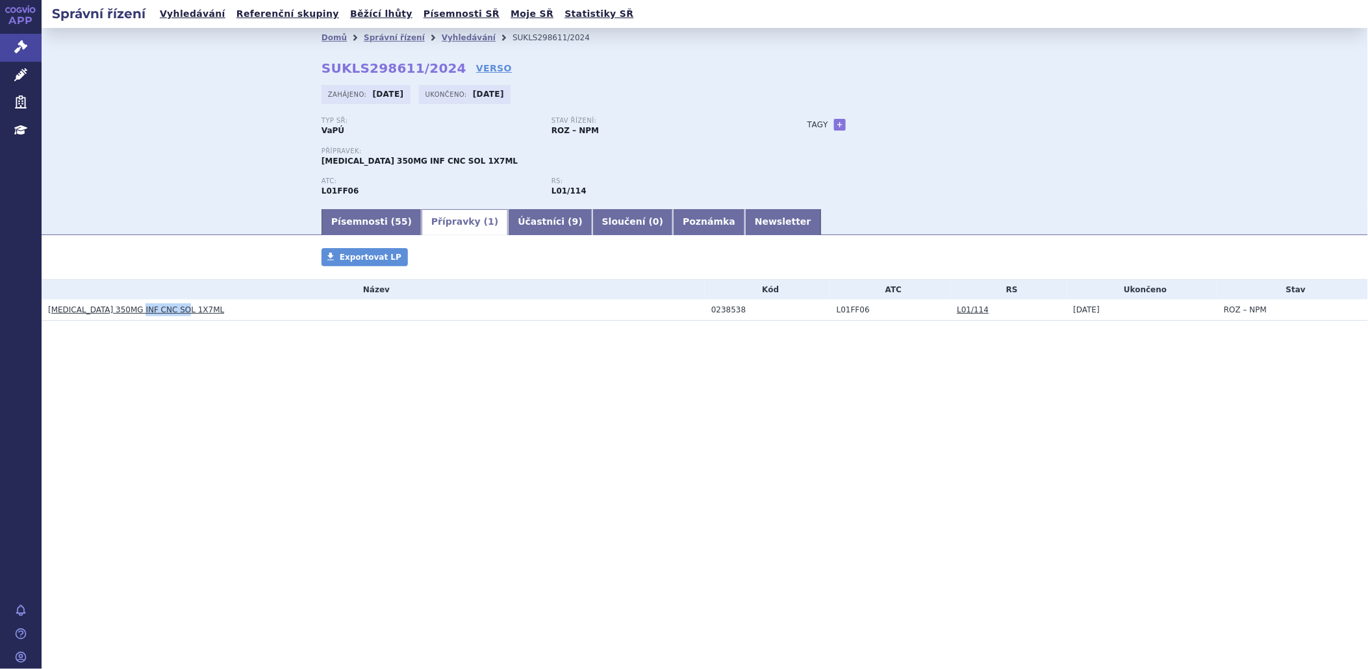
drag, startPoint x: 186, startPoint y: 312, endPoint x: 132, endPoint y: 315, distance: 54.0
click at [132, 315] on h3 "[MEDICAL_DATA] 350MG INF CNC SOL 1X7ML" at bounding box center [376, 309] width 657 height 13
drag, startPoint x: 132, startPoint y: 315, endPoint x: 270, endPoint y: 294, distance: 139.9
click at [270, 294] on th "Název" at bounding box center [373, 289] width 663 height 19
click at [508, 224] on link "Účastníci ( 9 )" at bounding box center [550, 222] width 84 height 26
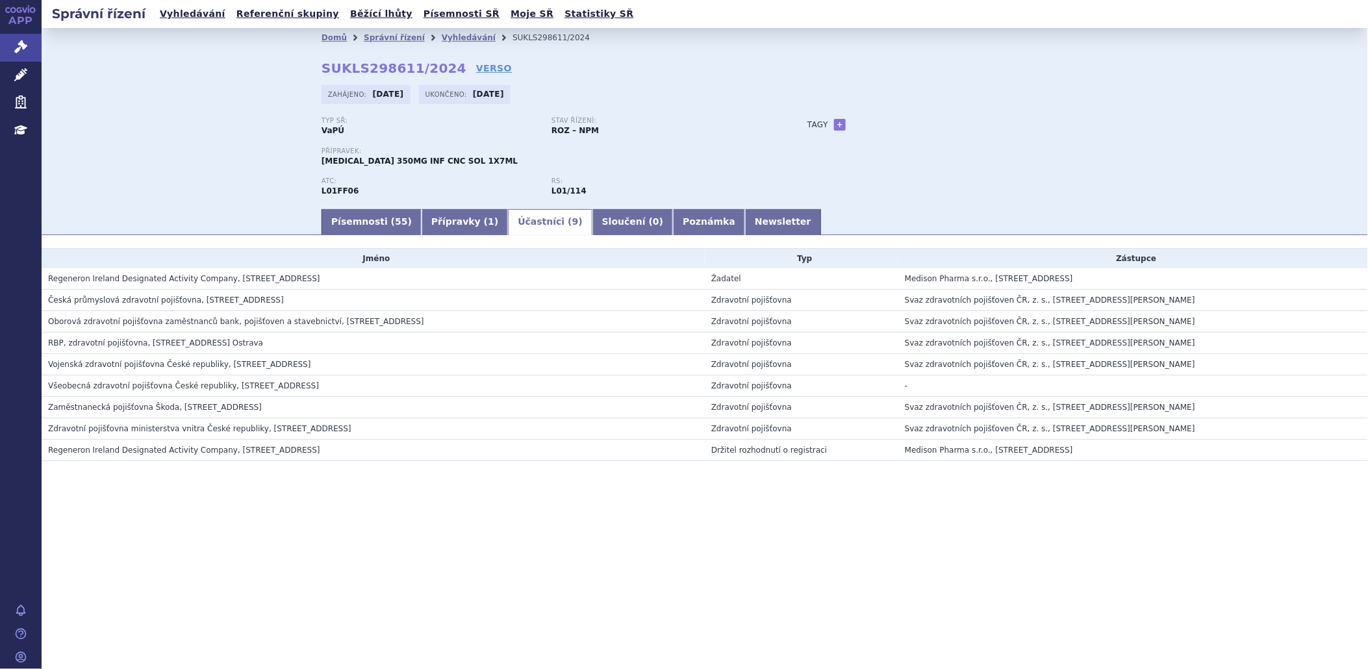
drag, startPoint x: 348, startPoint y: 277, endPoint x: 44, endPoint y: 284, distance: 303.5
click at [44, 284] on td "Regeneron Ireland Designated Activity Company, [STREET_ADDRESS]" at bounding box center [373, 278] width 663 height 21
copy span "Regeneron Ireland Designated Activity Company, [STREET_ADDRESS]"
click at [459, 162] on div "Přípravek: [MEDICAL_DATA] 350MG INF CNC SOL 1X7ML" at bounding box center [552, 156] width 460 height 19
drag, startPoint x: 429, startPoint y: 161, endPoint x: 383, endPoint y: 161, distance: 45.5
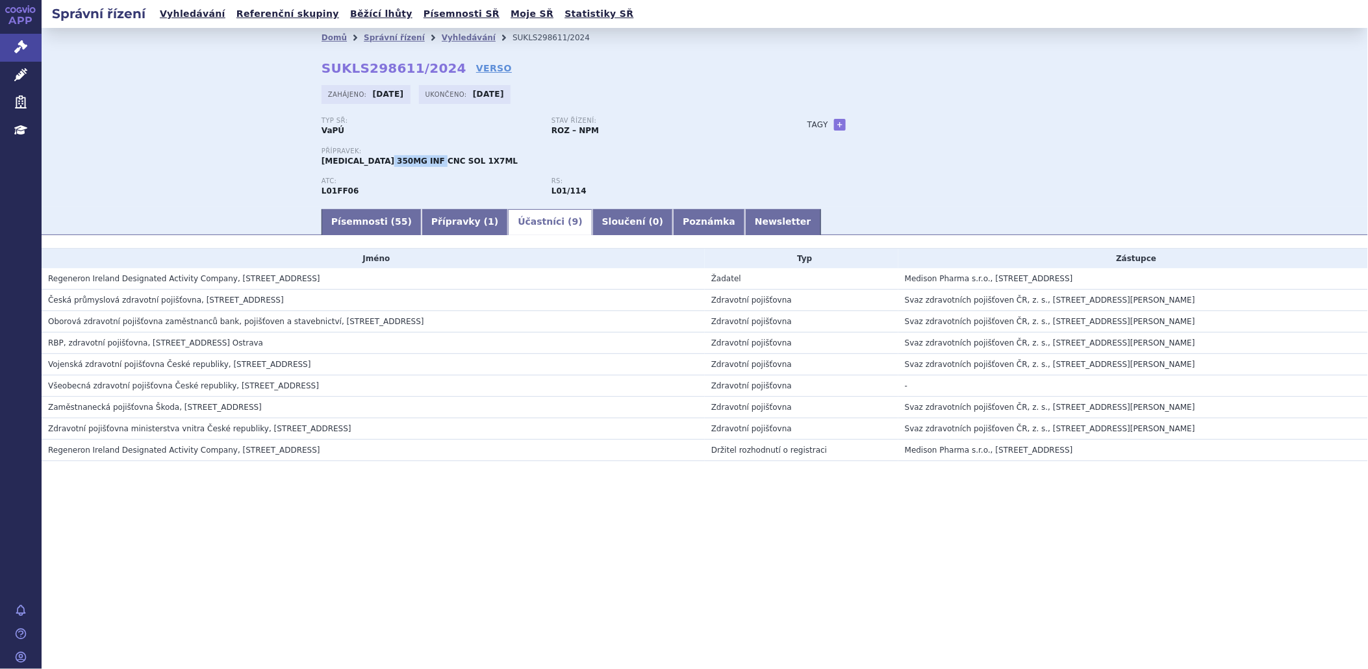
click at [383, 161] on span "[MEDICAL_DATA] 350MG INF CNC SOL 1X7ML" at bounding box center [420, 161] width 196 height 9
copy span "INF CNC SOL"
click at [433, 218] on link "Přípravky ( 1 )" at bounding box center [465, 222] width 86 height 26
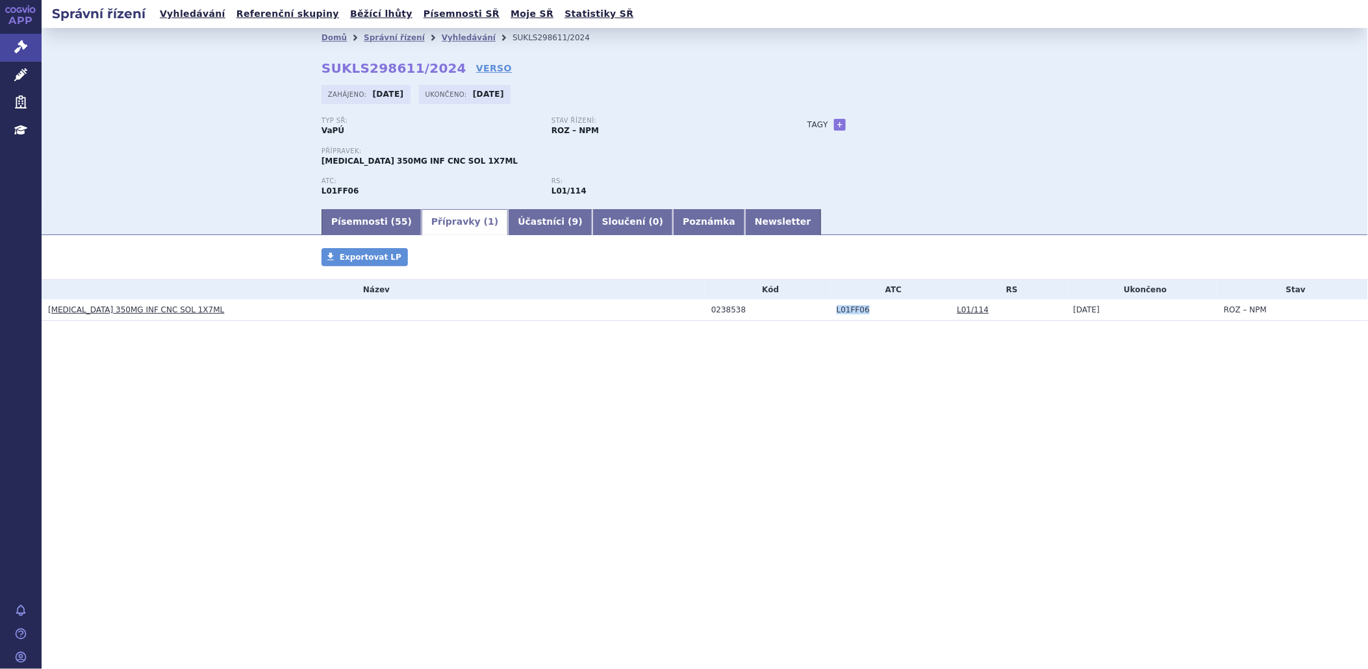
drag, startPoint x: 872, startPoint y: 313, endPoint x: 828, endPoint y: 313, distance: 44.2
click at [830, 313] on td "L01FF06" at bounding box center [890, 310] width 121 height 21
copy td "L01FF06"
click at [762, 311] on div "0238538" at bounding box center [770, 309] width 119 height 9
drag, startPoint x: 742, startPoint y: 309, endPoint x: 698, endPoint y: 308, distance: 44.2
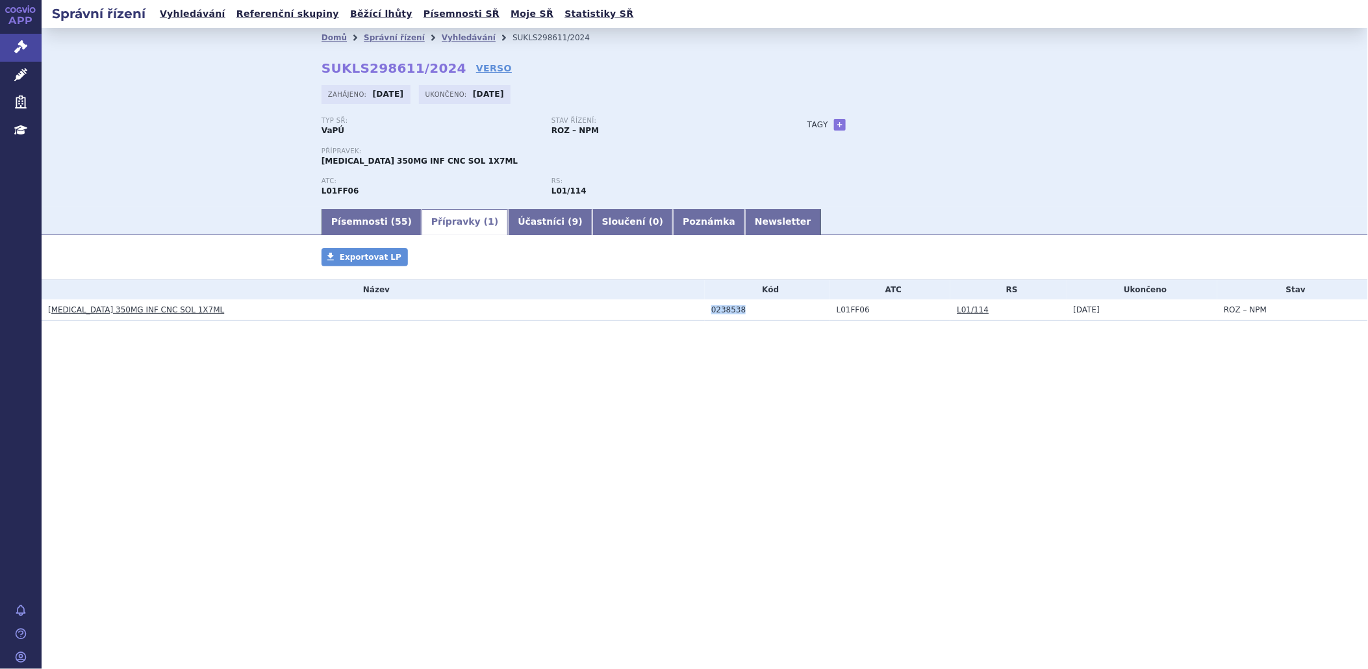
click at [698, 308] on tr "[MEDICAL_DATA] 350MG INF CNC SOL 1X7ML 0238538 L01FF06 L01/114 [DATE] ROZ – NPM" at bounding box center [705, 310] width 1327 height 21
copy tr "0238538"
drag, startPoint x: 459, startPoint y: 163, endPoint x: 384, endPoint y: 167, distance: 74.8
click at [384, 167] on div "Přípravek: [MEDICAL_DATA] 350MG INF CNC SOL 1X7ML" at bounding box center [552, 156] width 460 height 19
click at [346, 223] on link "Písemnosti ( 55 )" at bounding box center [372, 222] width 100 height 26
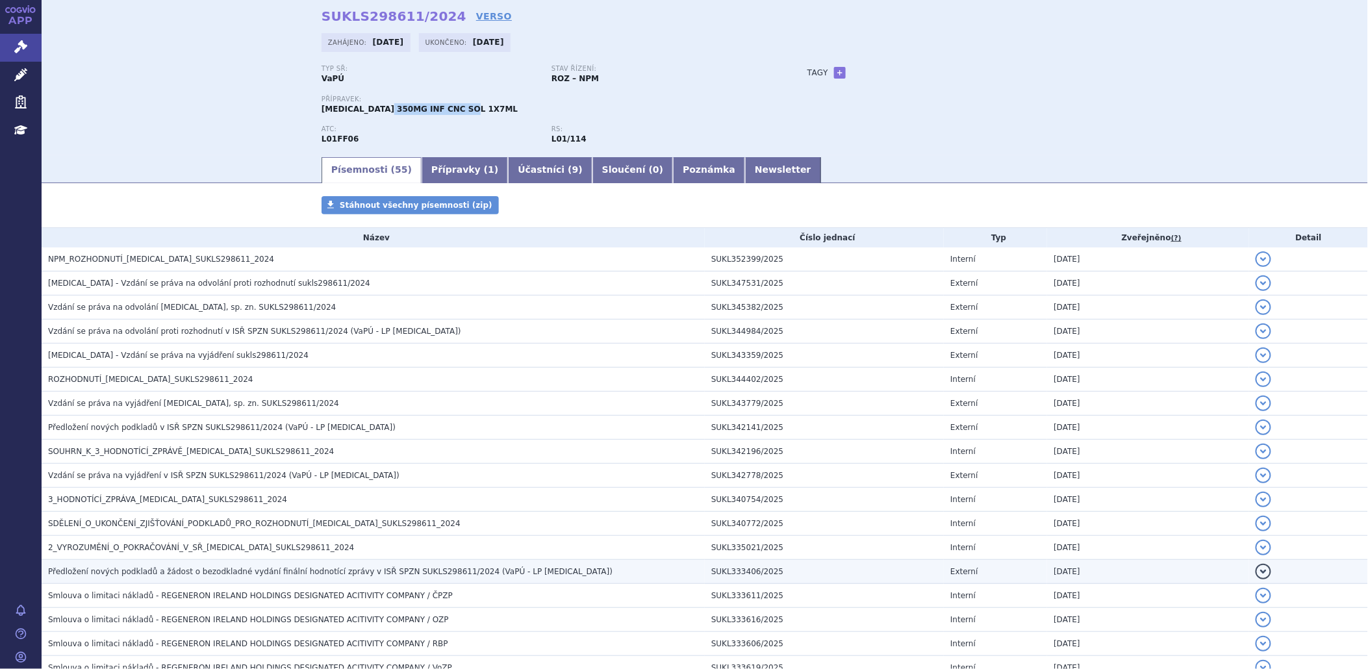
scroll to position [72, 0]
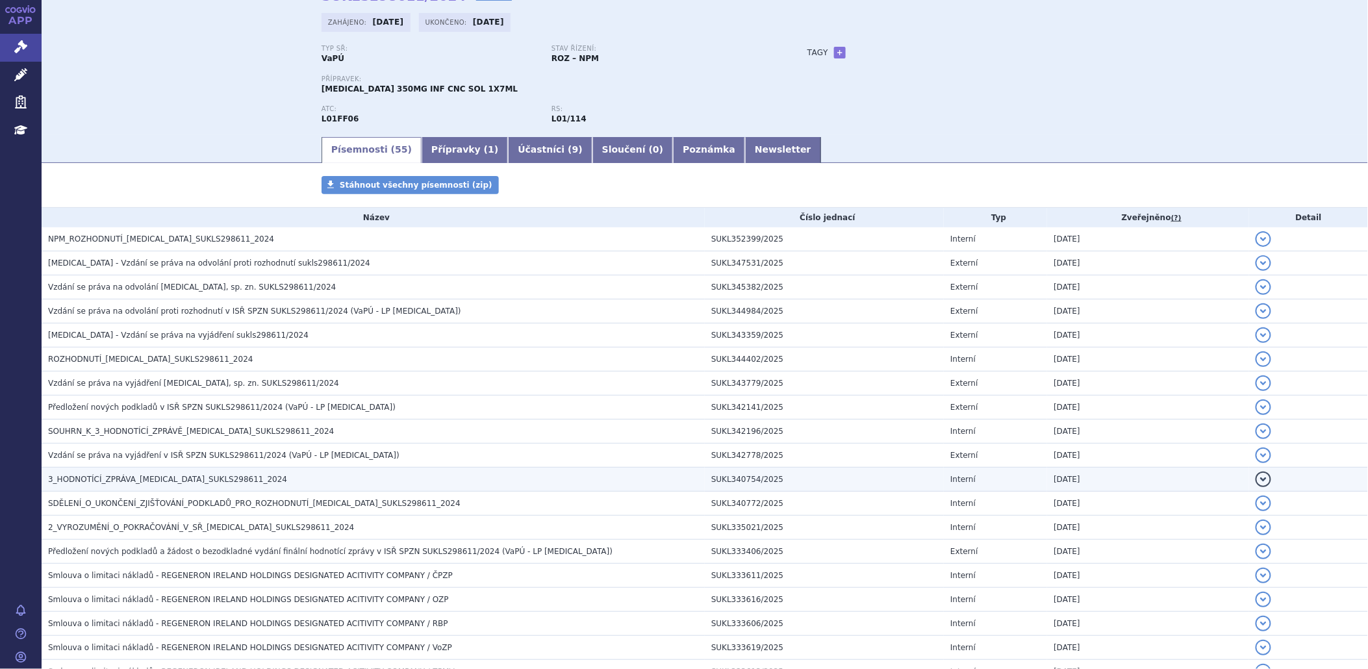
click at [146, 481] on span "3_HODNOTÍCÍ_ZPRÁVA_[MEDICAL_DATA]_SUKLS298611_2024" at bounding box center [167, 479] width 239 height 9
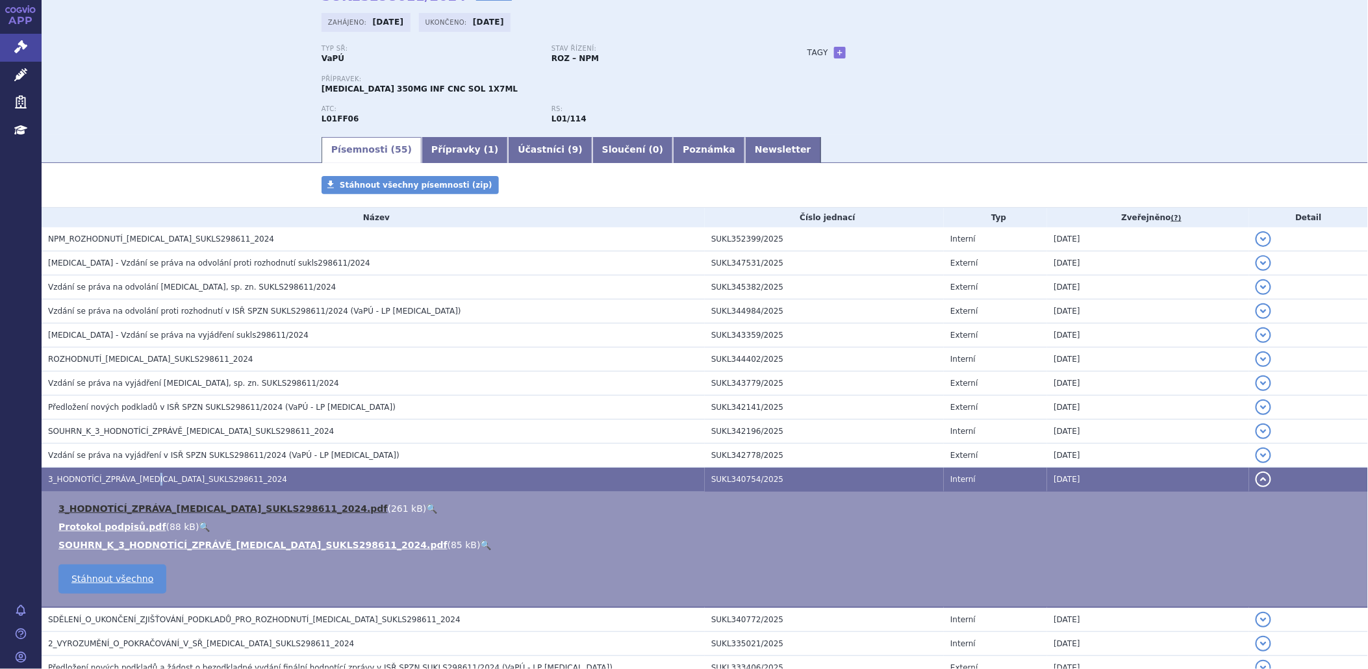
drag, startPoint x: 146, startPoint y: 481, endPoint x: 141, endPoint y: 509, distance: 28.3
click at [141, 509] on link "3_HODNOTÍCÍ_ZPRÁVA_[MEDICAL_DATA]_SUKLS298611_2024.pdf" at bounding box center [222, 509] width 329 height 10
